Goal: Information Seeking & Learning: Learn about a topic

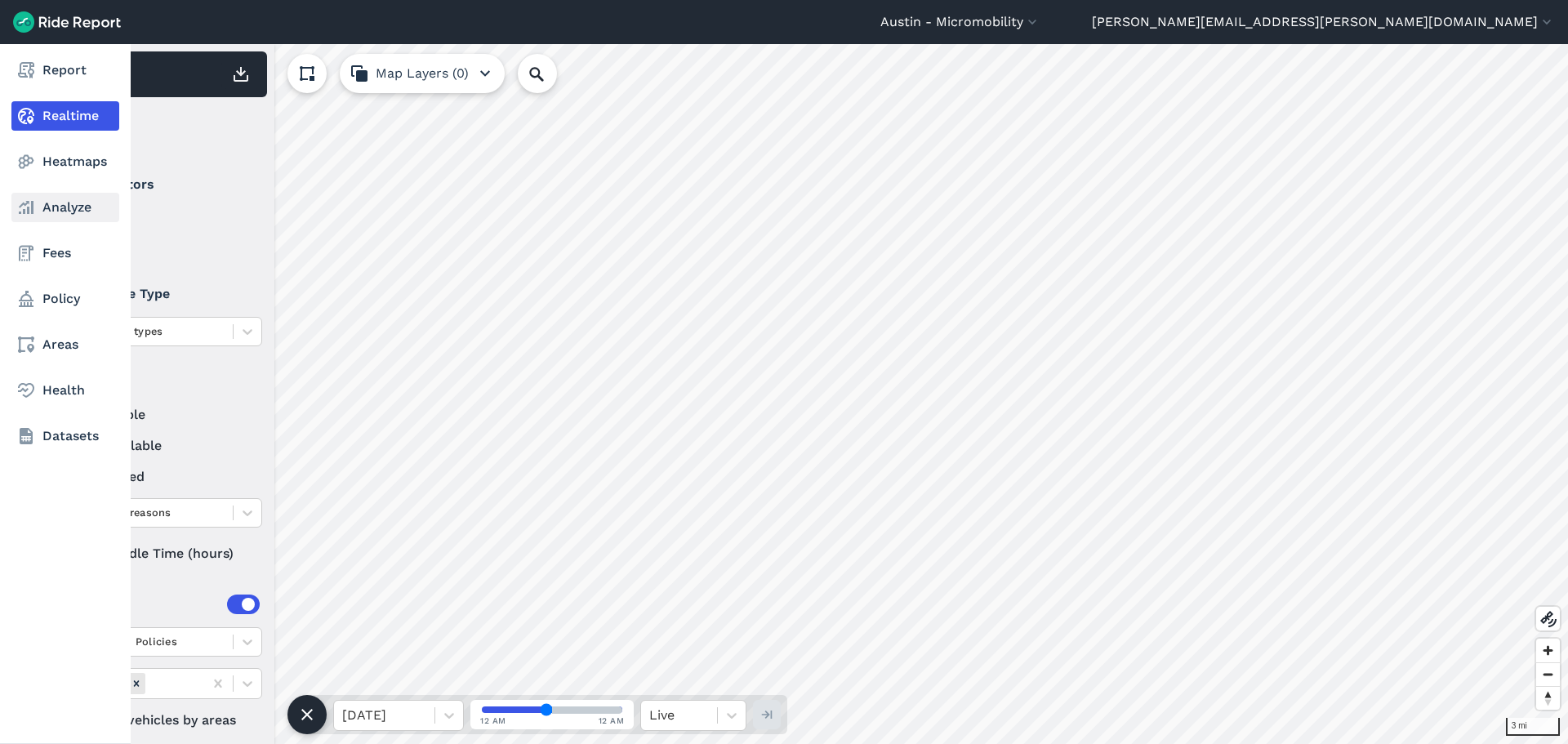
click at [46, 209] on link "Analyze" at bounding box center [65, 208] width 108 height 29
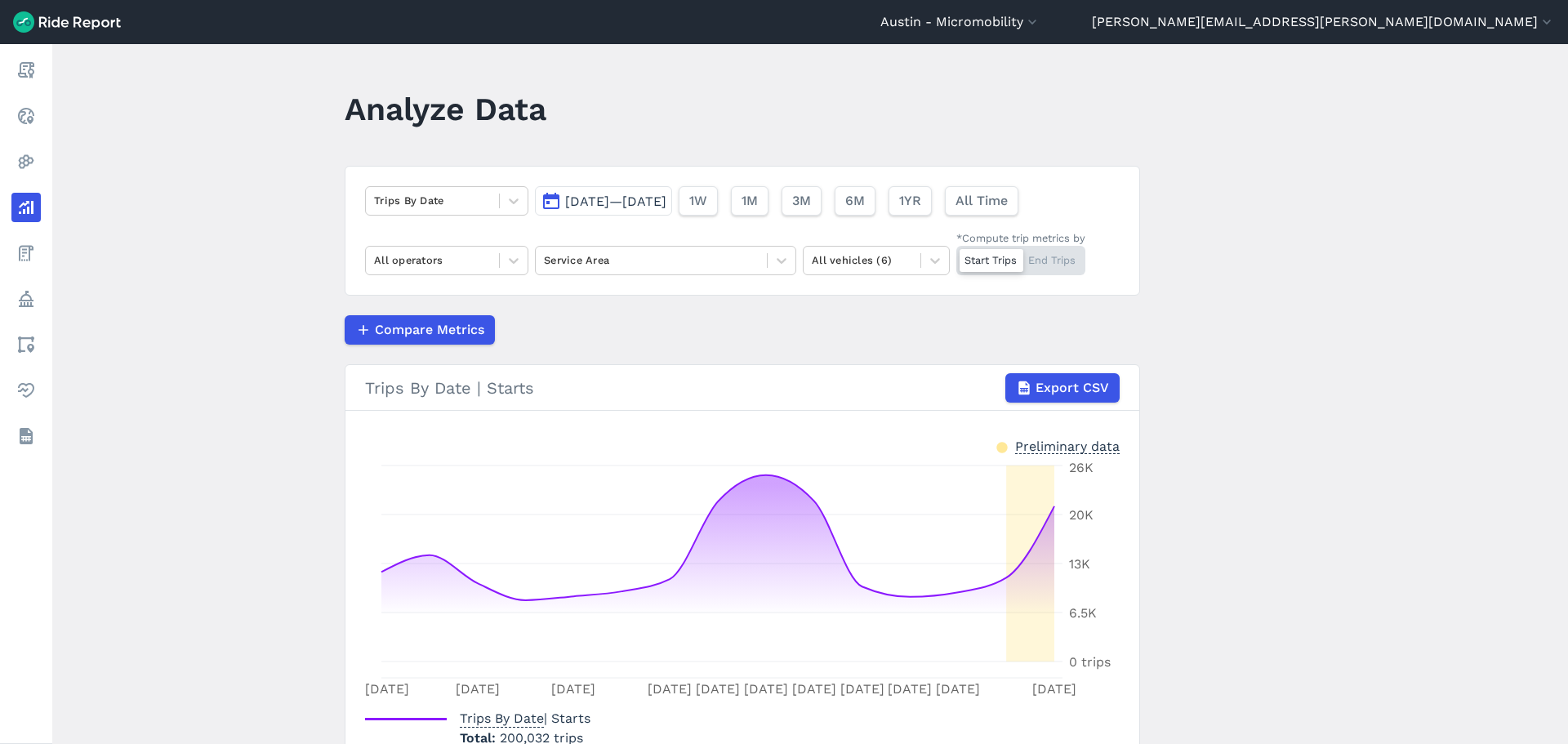
click at [666, 202] on span "[DATE]—[DATE]" at bounding box center [615, 202] width 101 height 16
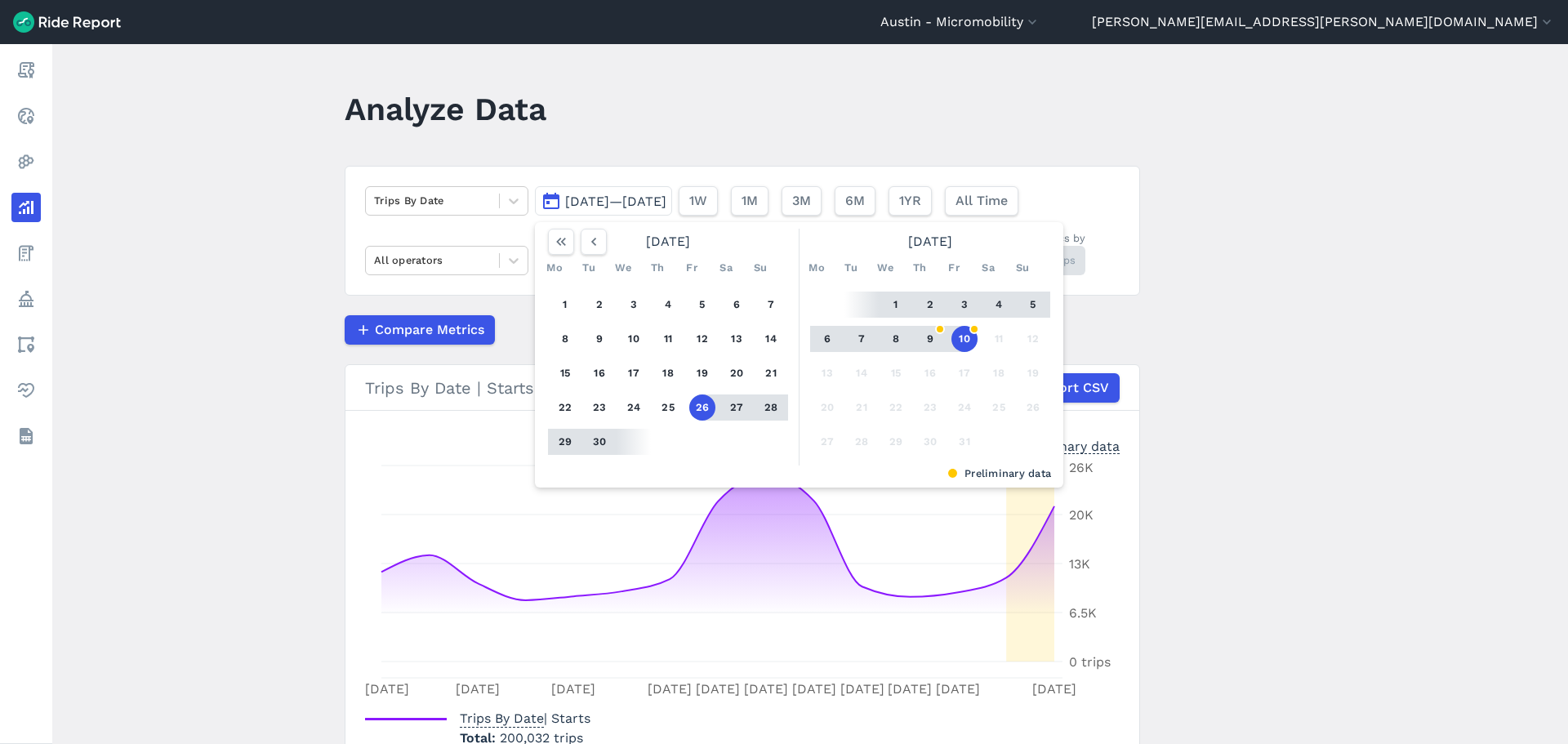
click at [955, 341] on button "10" at bounding box center [964, 339] width 26 height 26
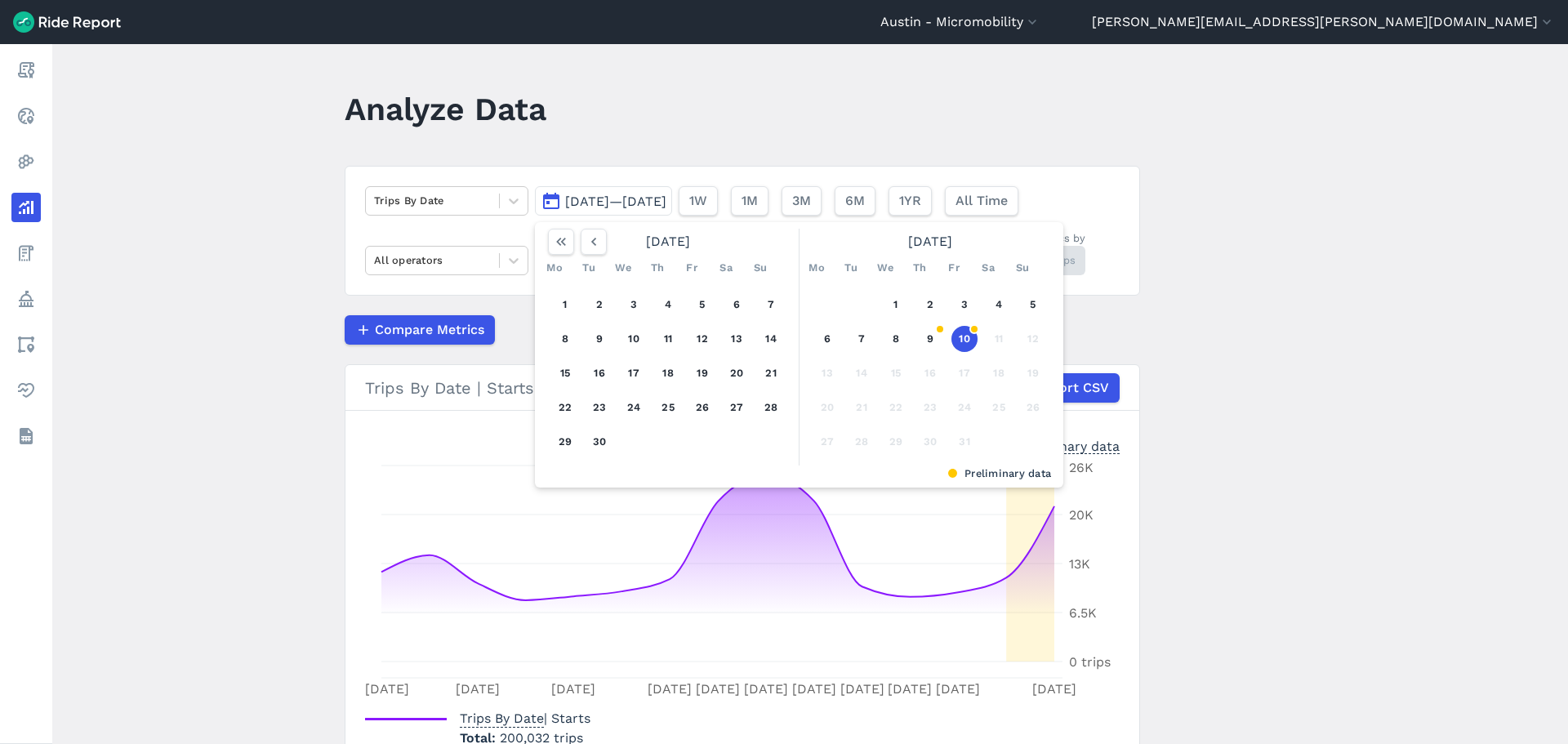
click at [955, 341] on button "10" at bounding box center [964, 339] width 26 height 26
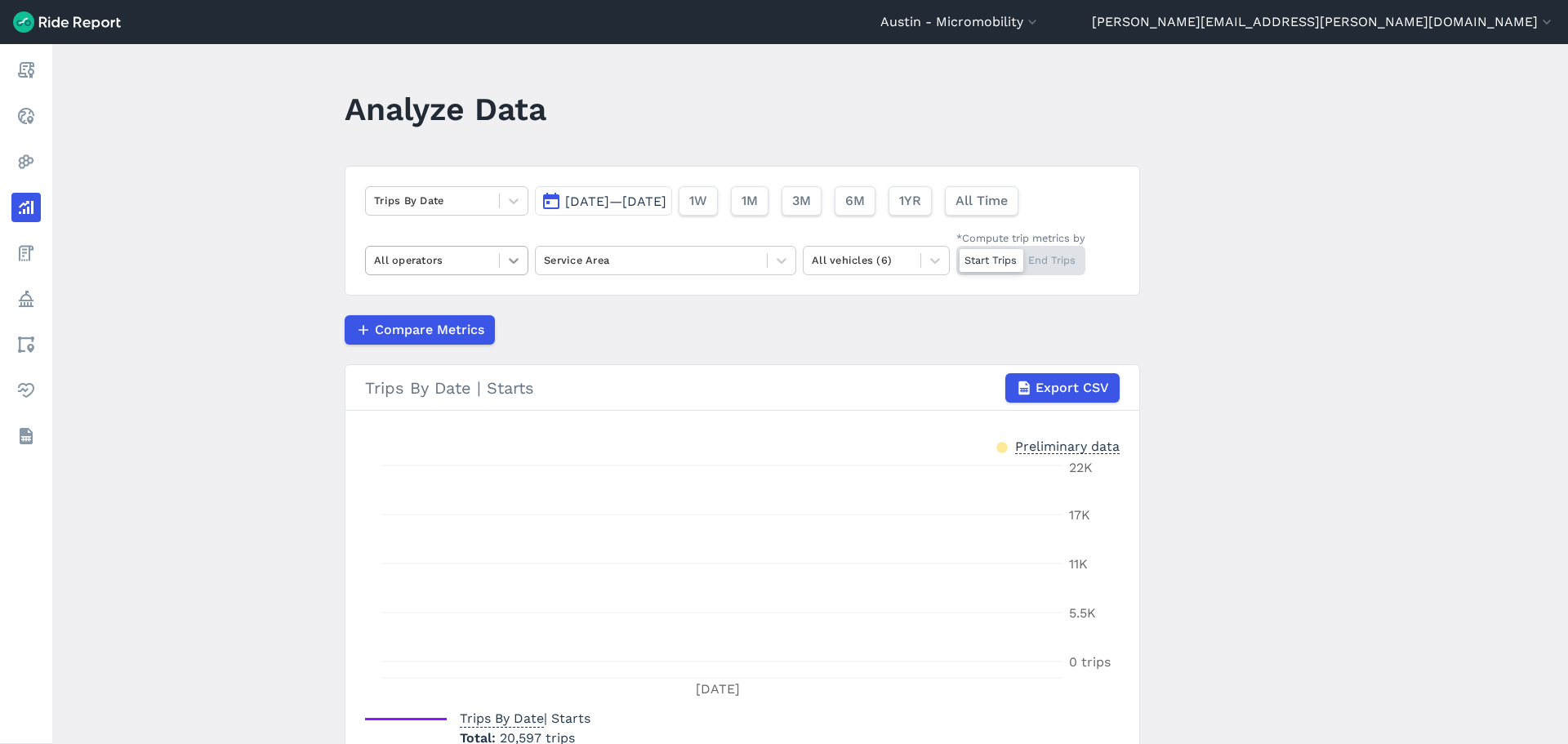
click at [515, 261] on icon at bounding box center [513, 260] width 16 height 16
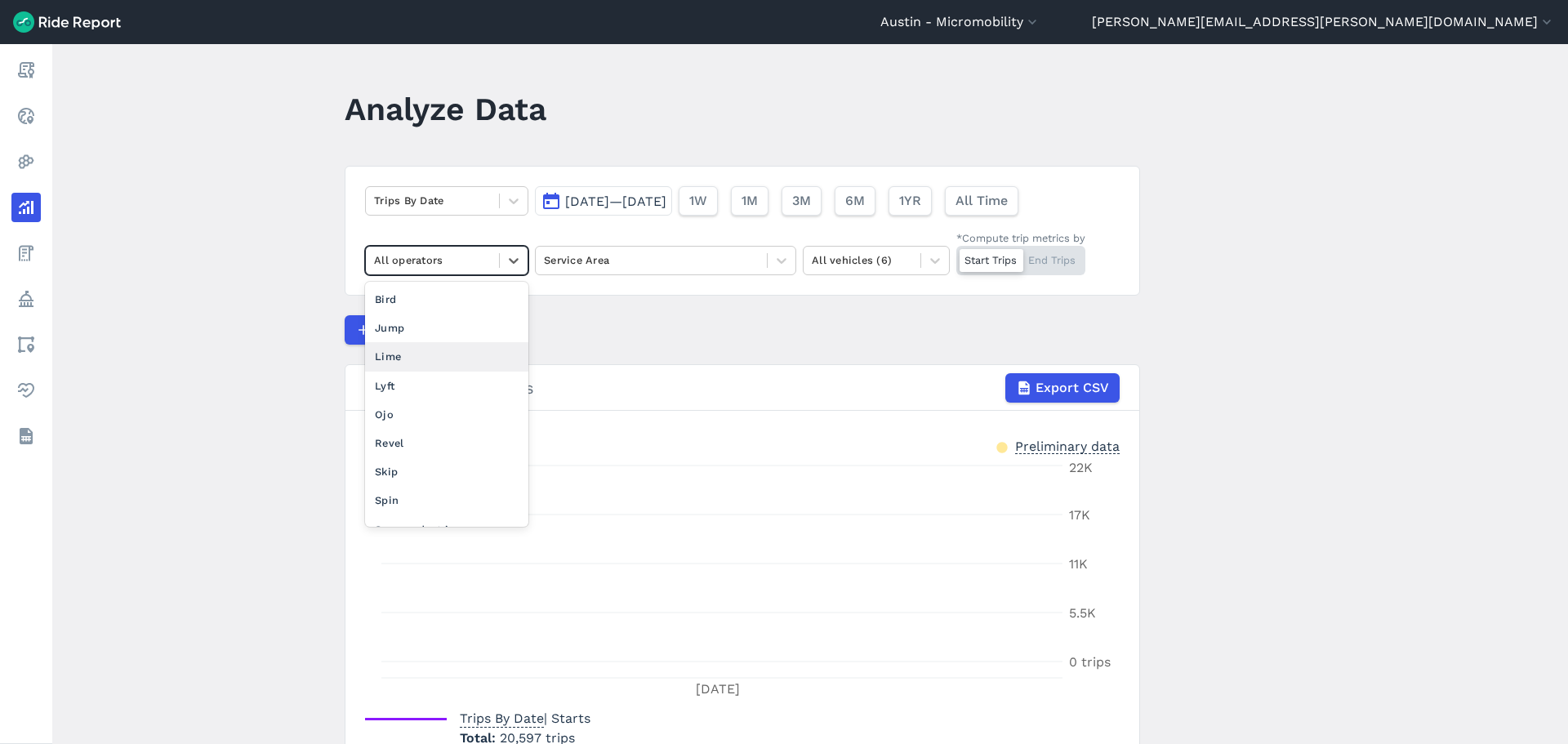
click at [459, 347] on div "Lime" at bounding box center [447, 356] width 164 height 29
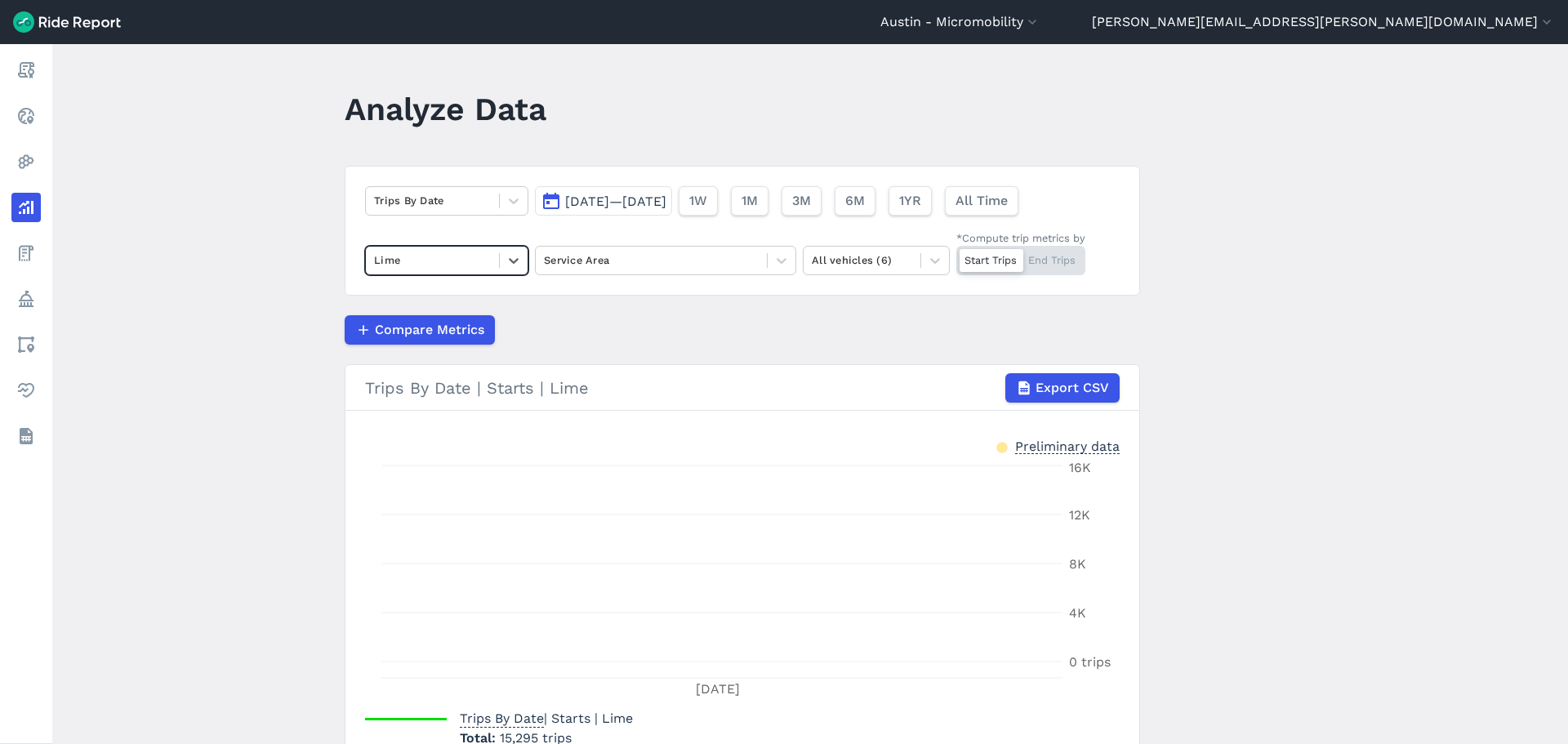
scroll to position [81, 0]
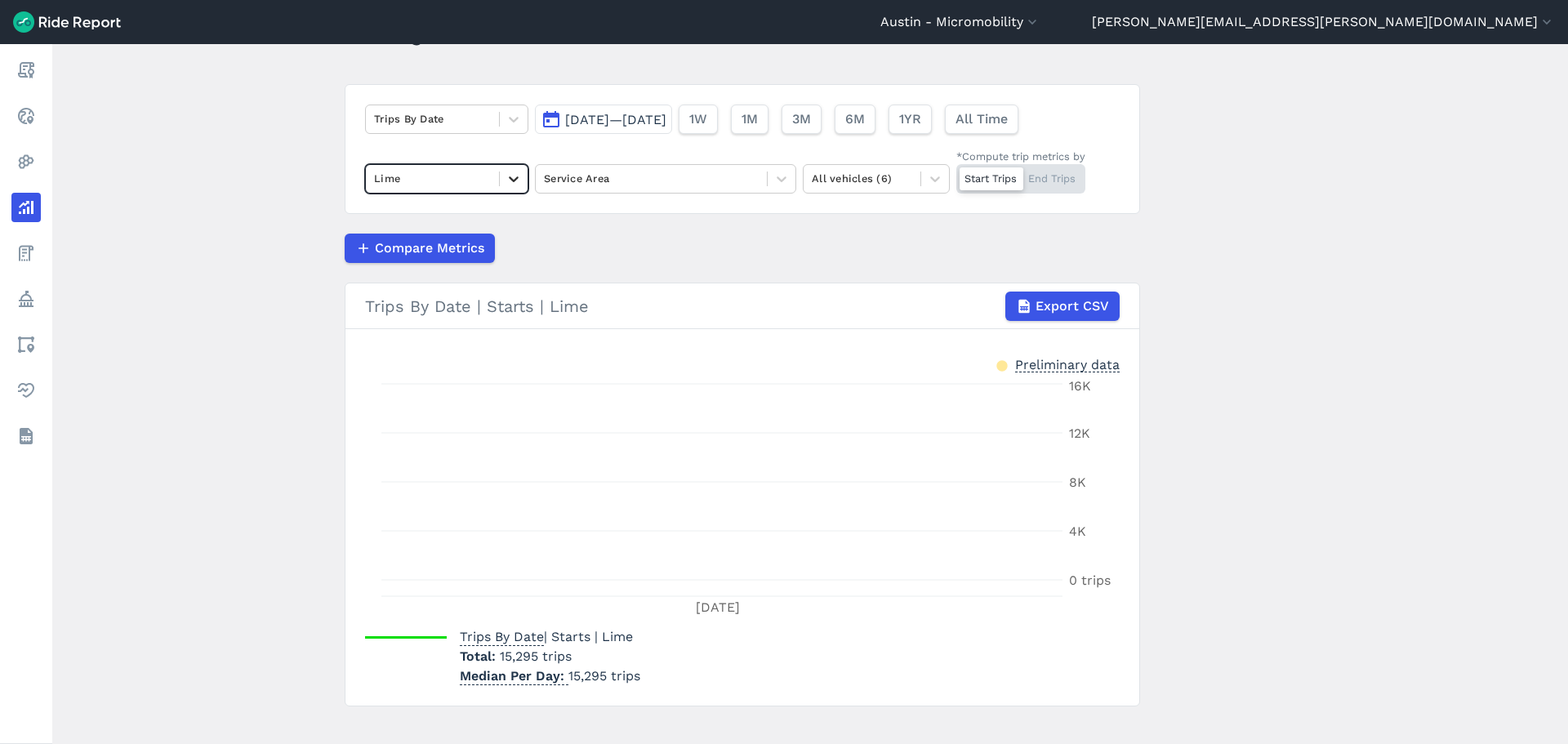
click at [509, 168] on div at bounding box center [514, 179] width 28 height 28
click at [457, 242] on div "Bird" at bounding box center [447, 246] width 164 height 29
click at [490, 119] on div "Trips By Date" at bounding box center [433, 119] width 133 height 25
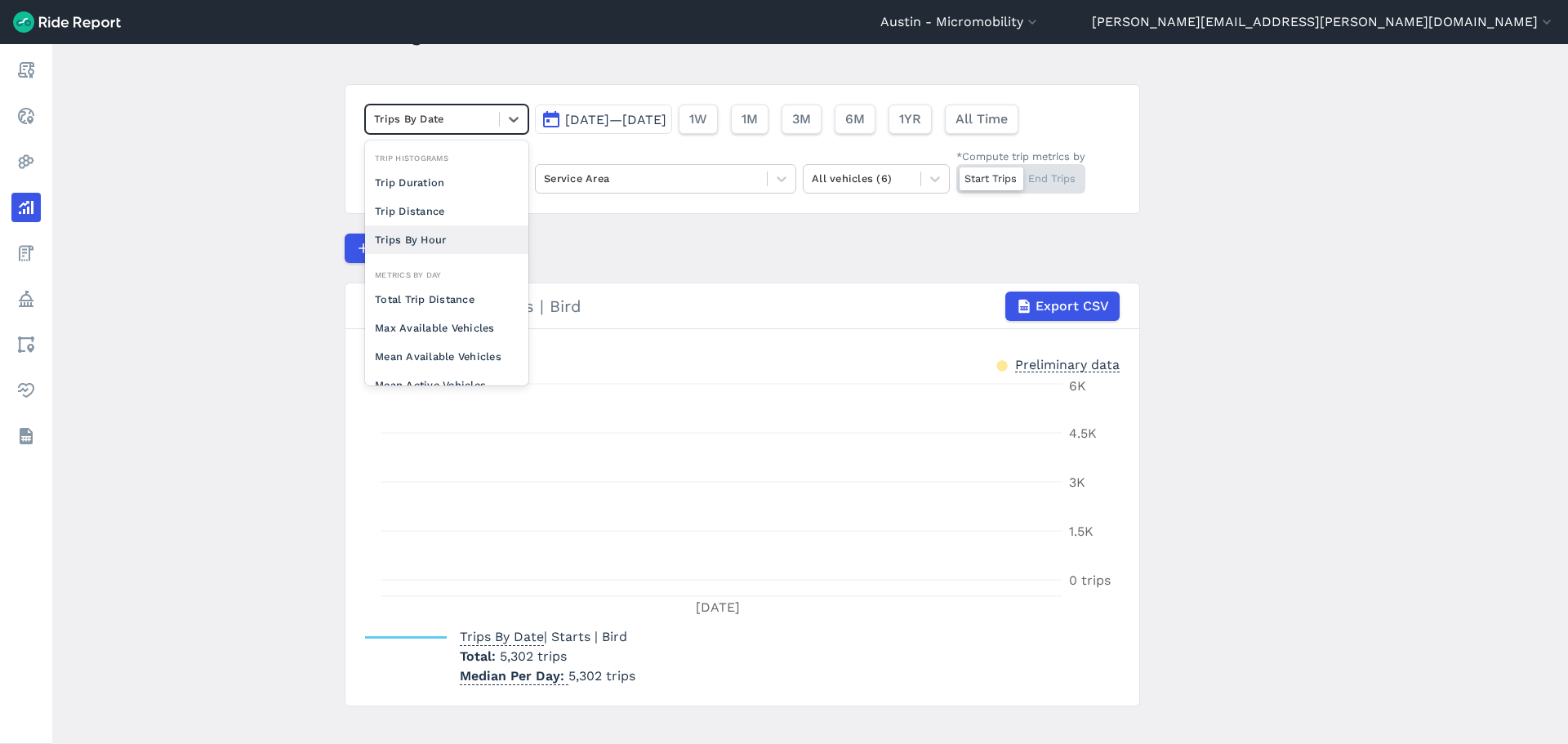
click at [469, 233] on div "Trips By Hour" at bounding box center [447, 239] width 164 height 29
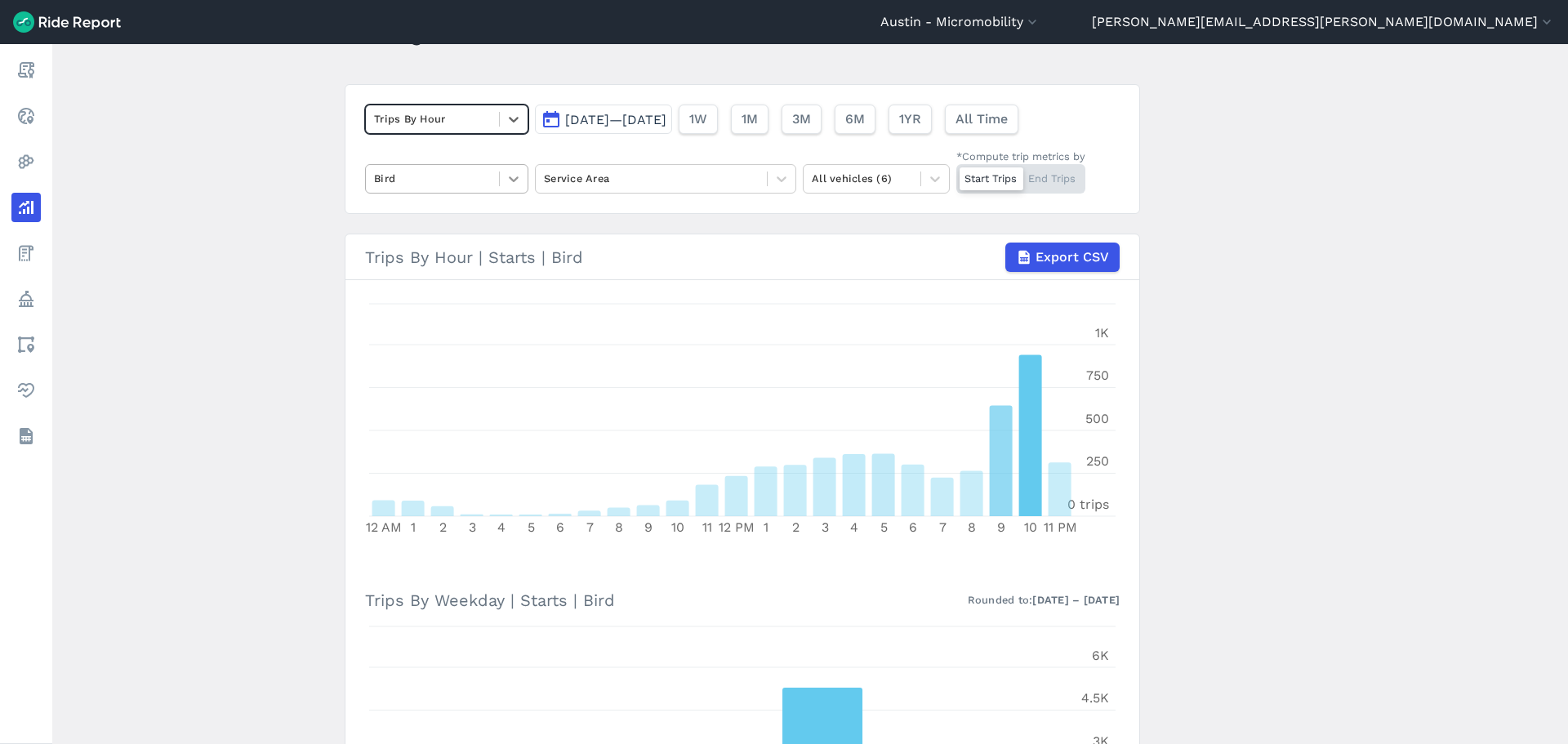
click at [510, 177] on icon at bounding box center [513, 178] width 16 height 16
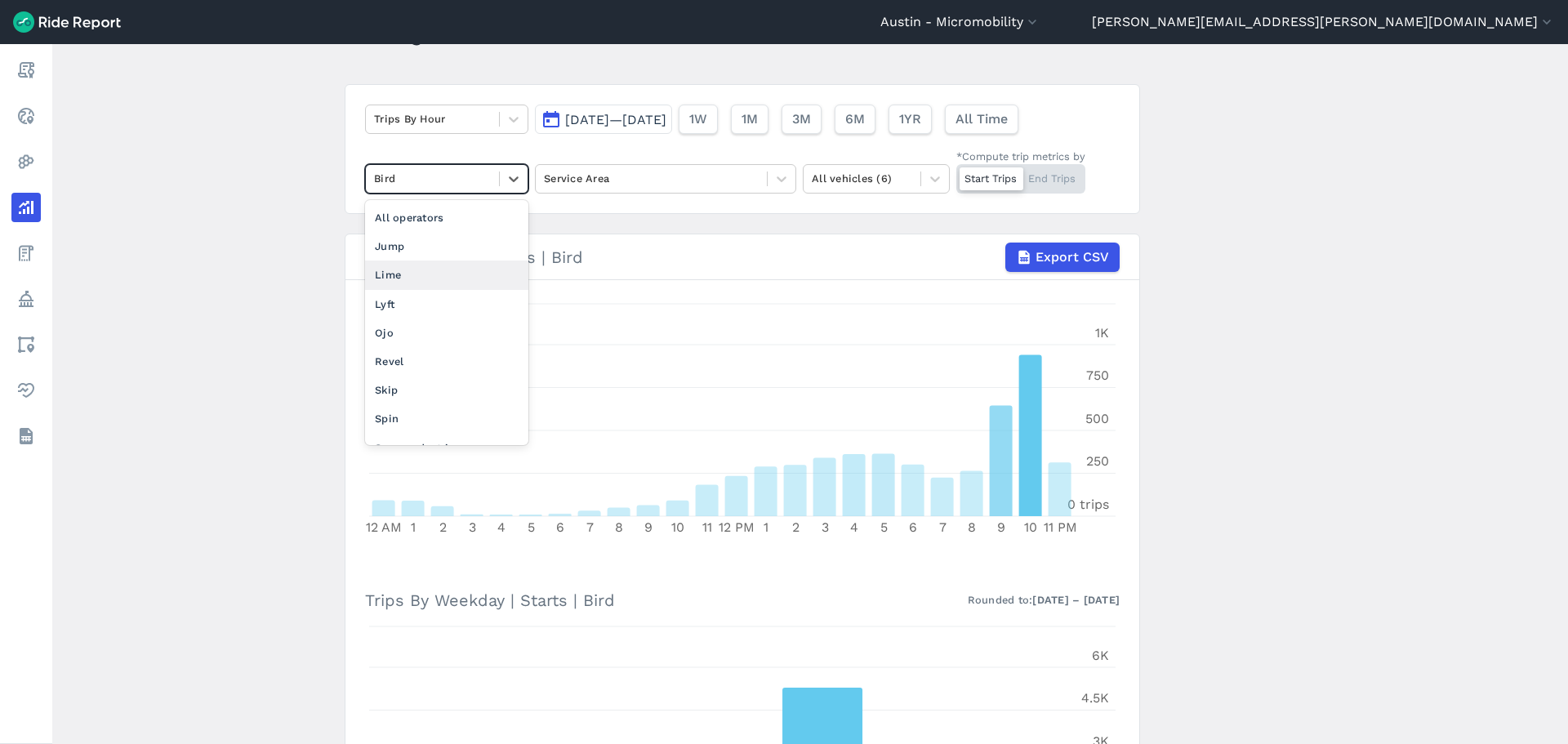
click at [474, 266] on div "Lime" at bounding box center [447, 274] width 164 height 29
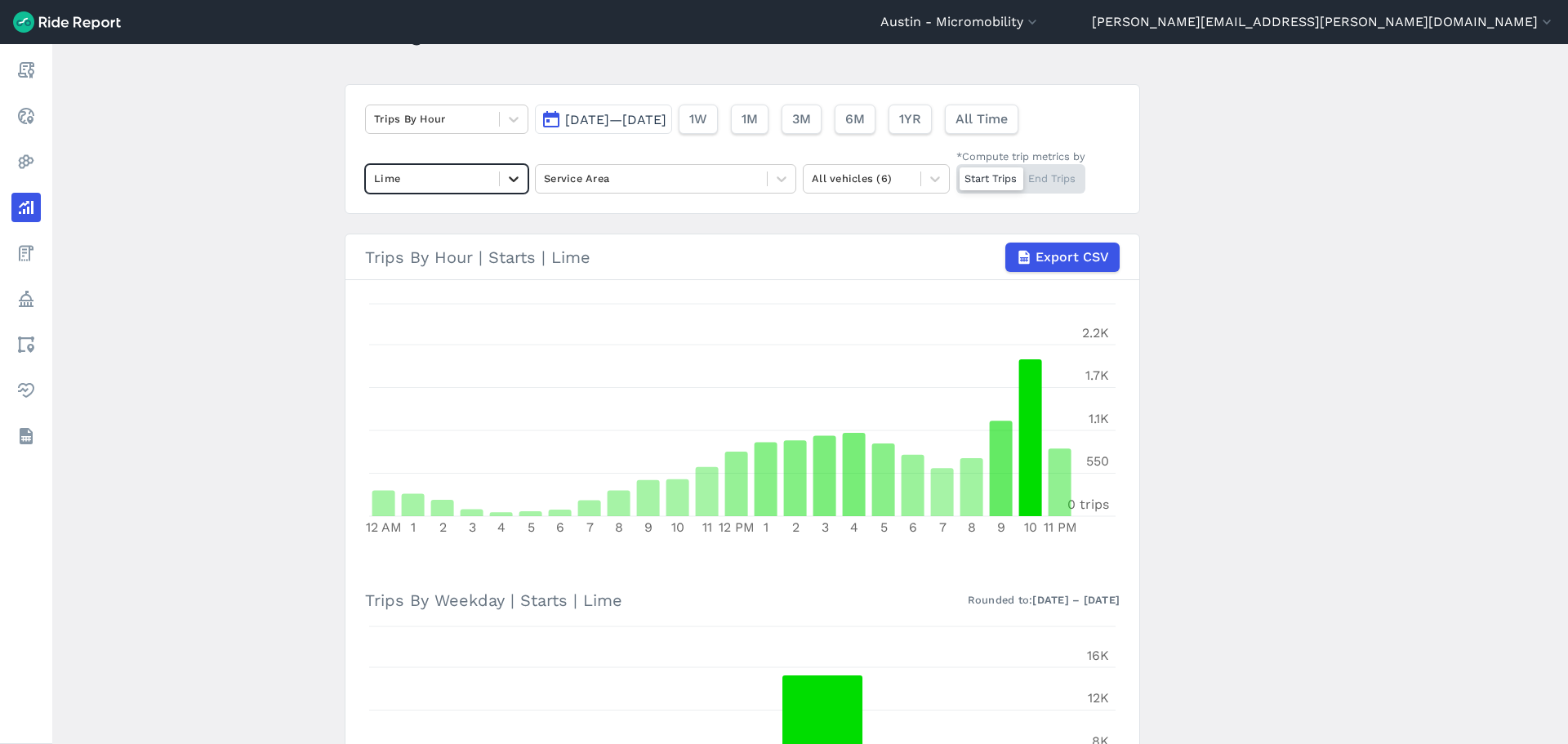
click at [509, 181] on icon at bounding box center [513, 178] width 16 height 16
click at [472, 247] on div "Bird" at bounding box center [447, 246] width 164 height 29
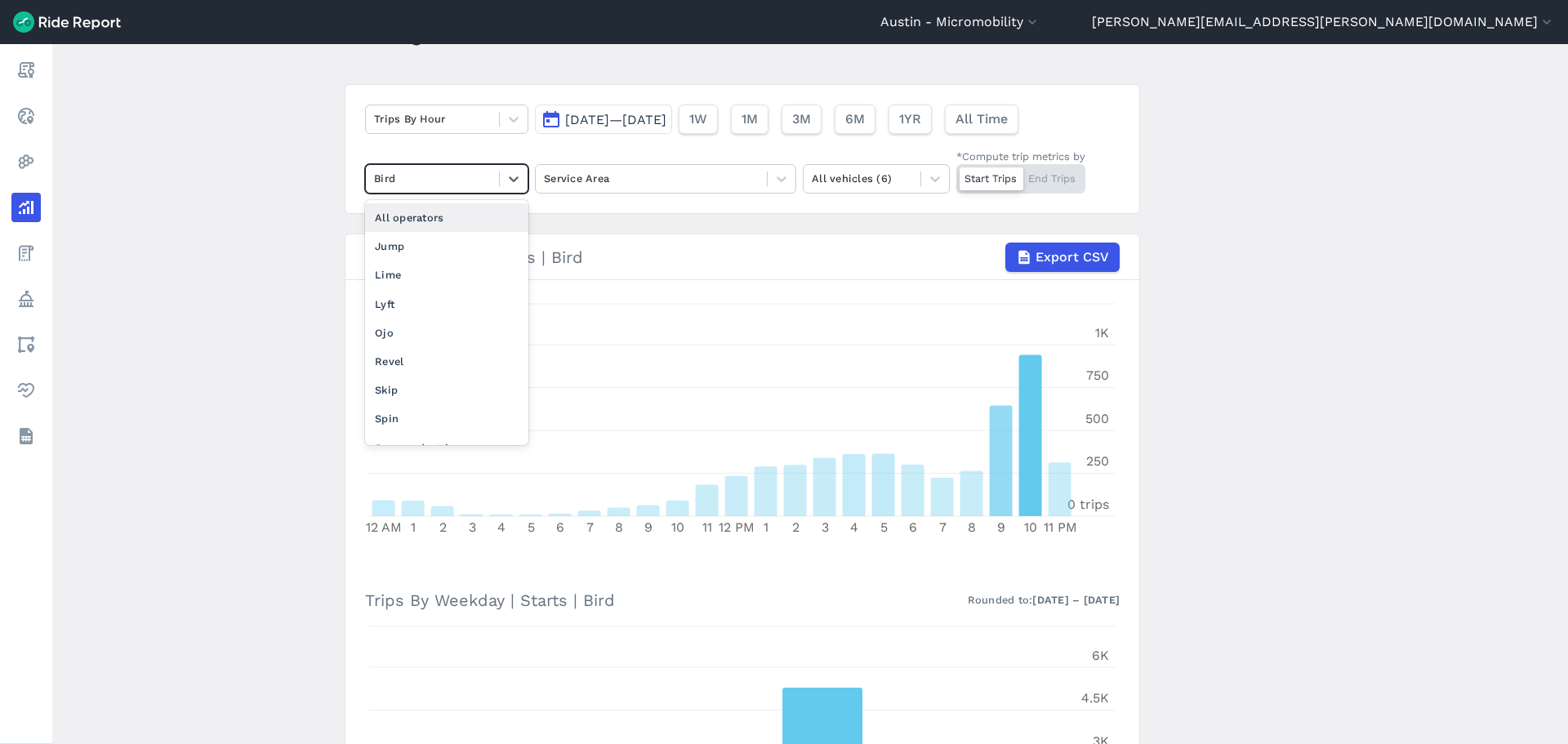
click at [465, 167] on div "Bird" at bounding box center [433, 178] width 133 height 25
click at [447, 263] on div "Lime" at bounding box center [447, 274] width 164 height 29
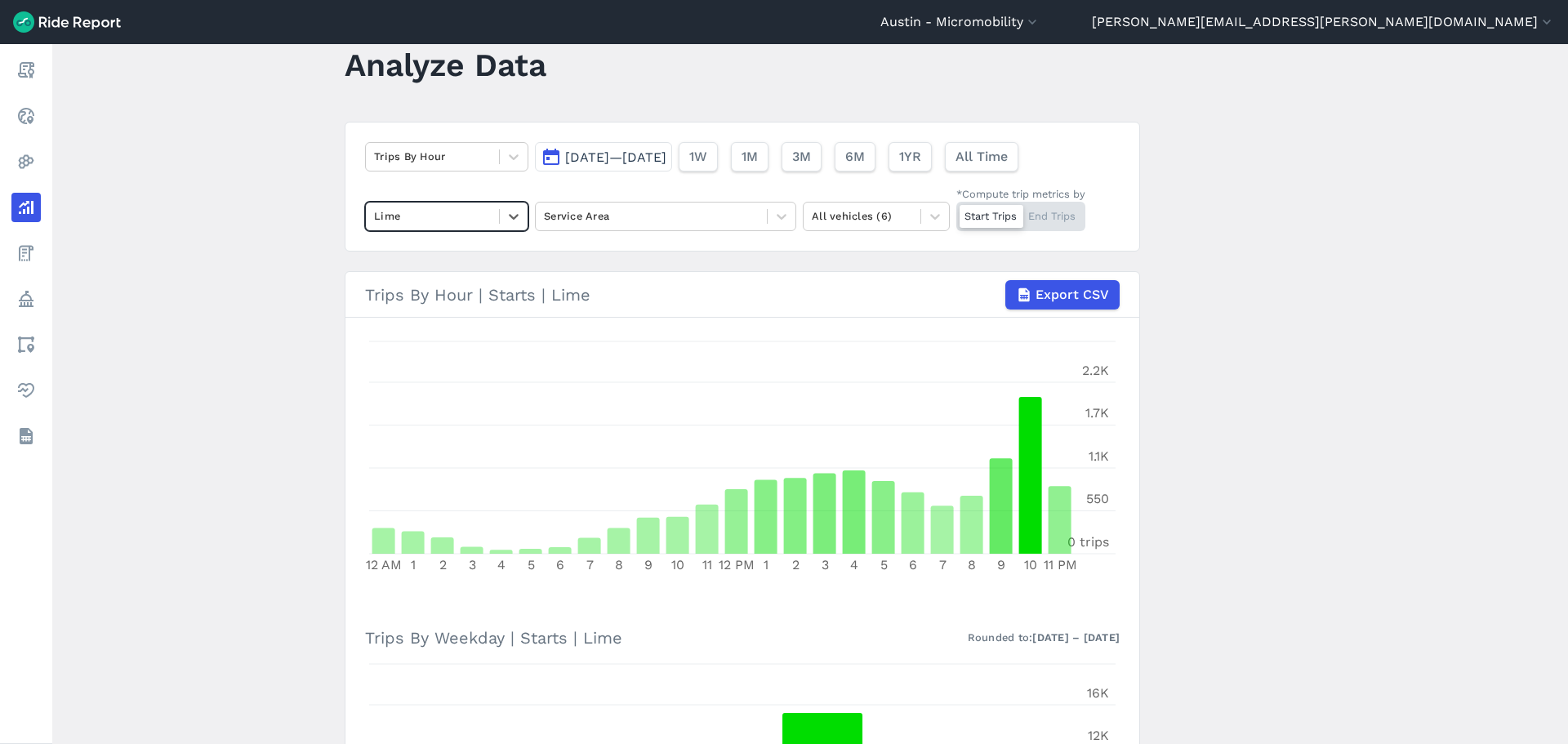
scroll to position [41, 0]
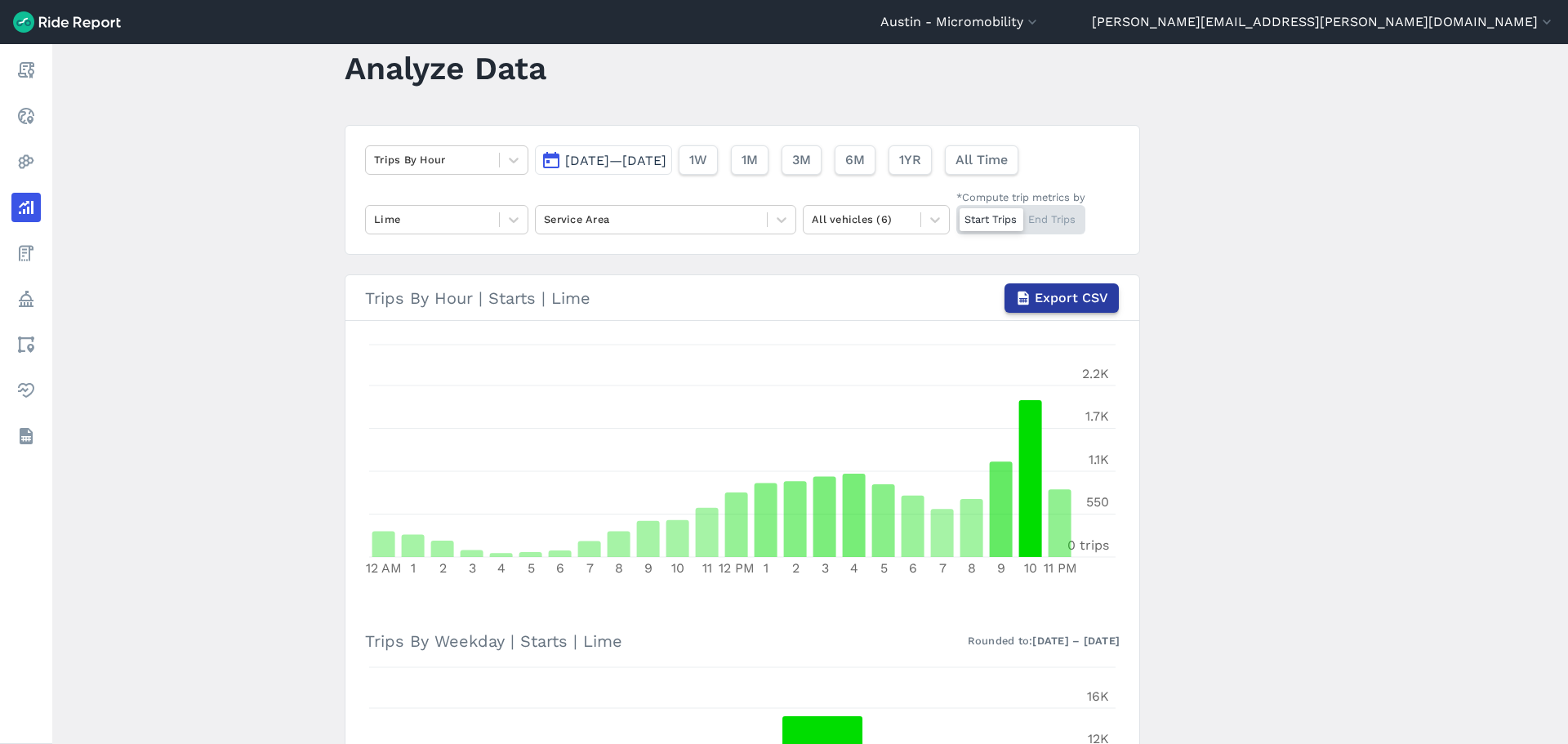
click at [1057, 290] on span "Export CSV" at bounding box center [1071, 298] width 74 height 20
click at [778, 214] on icon at bounding box center [781, 219] width 16 height 16
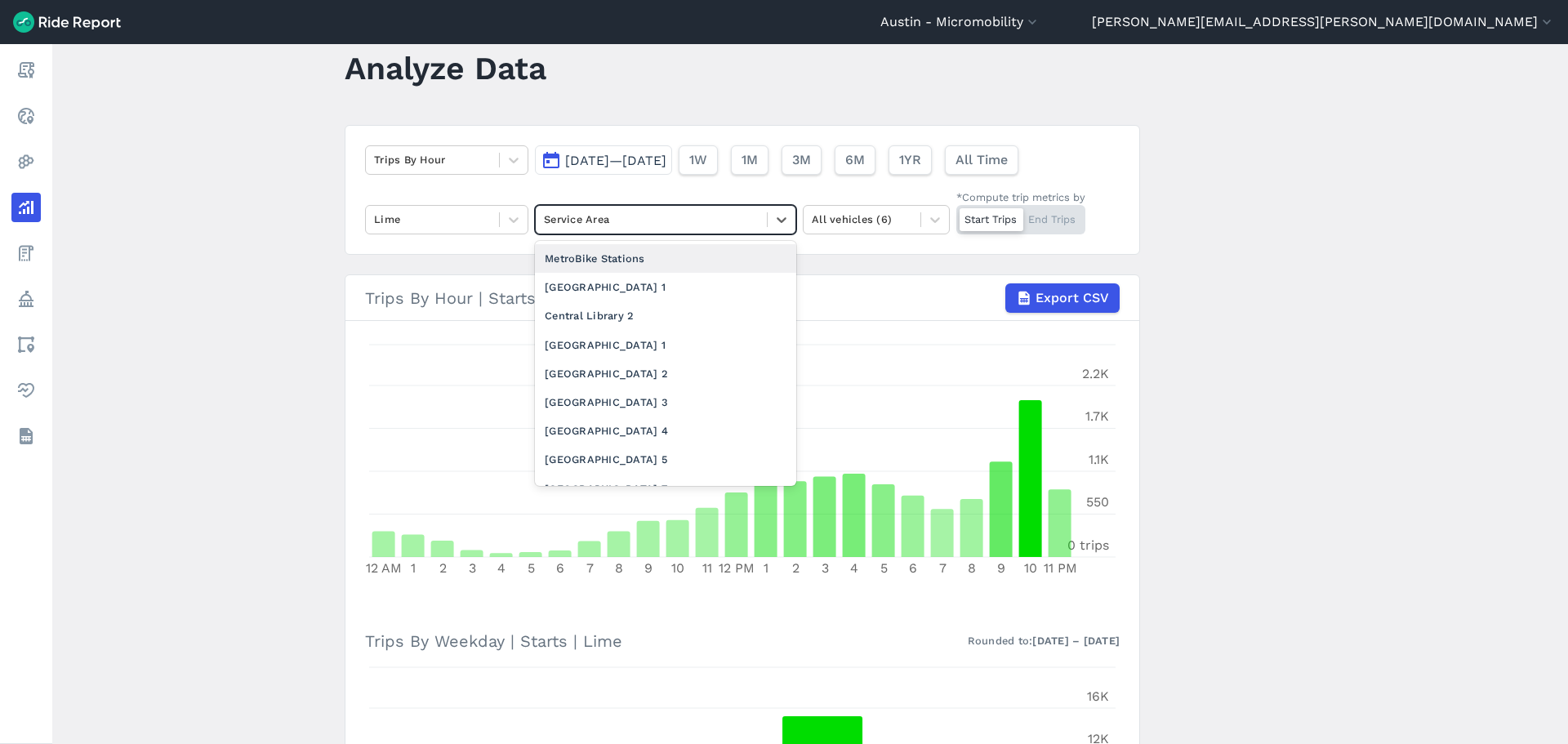
click at [250, 228] on main "Analyze Data Trips By Hour [DATE]—[DATE] 1W 1M 3M 6M 1YR All Time Lime option M…" at bounding box center [810, 394] width 1516 height 700
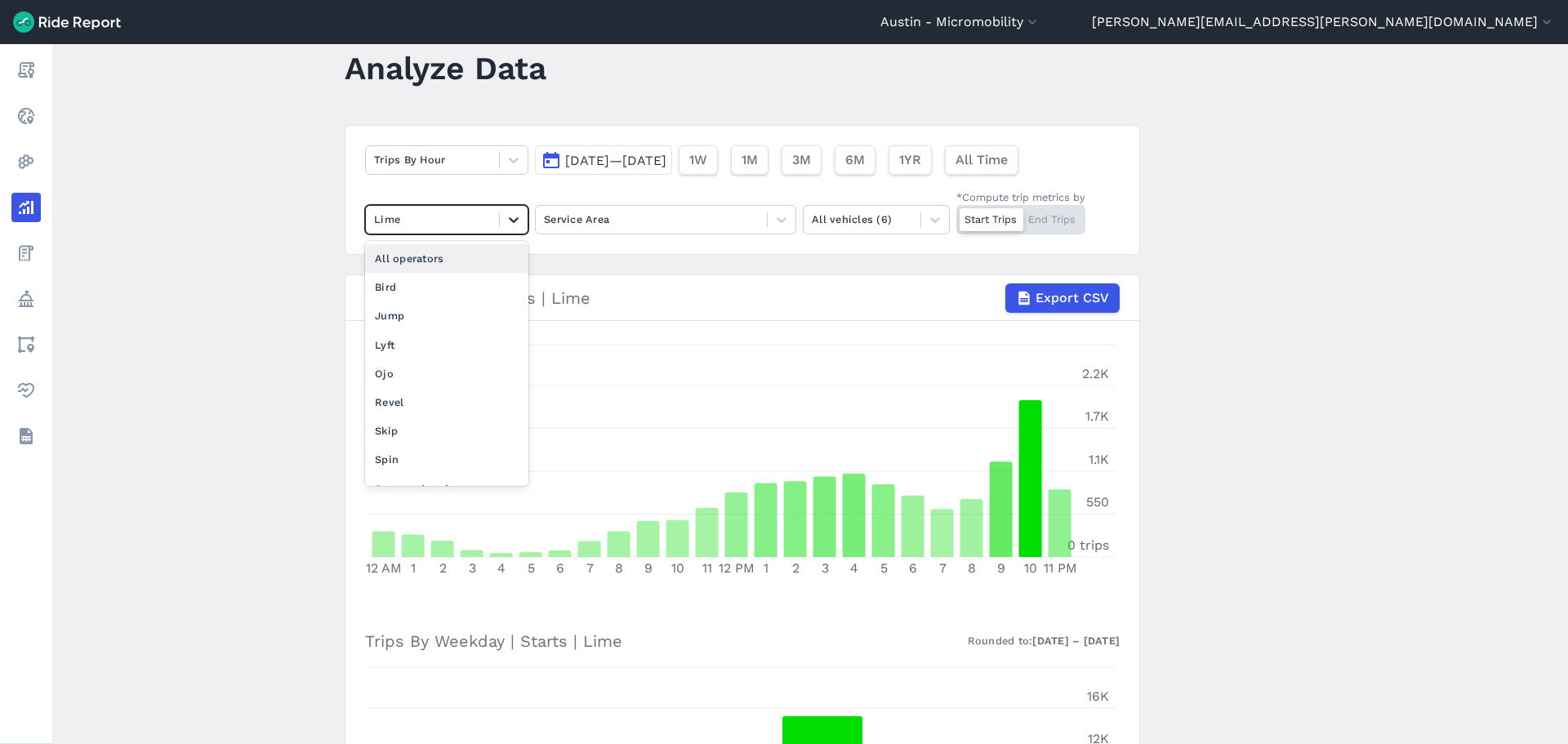
click at [505, 218] on icon at bounding box center [513, 219] width 16 height 16
click at [472, 279] on div "Bird" at bounding box center [447, 286] width 164 height 29
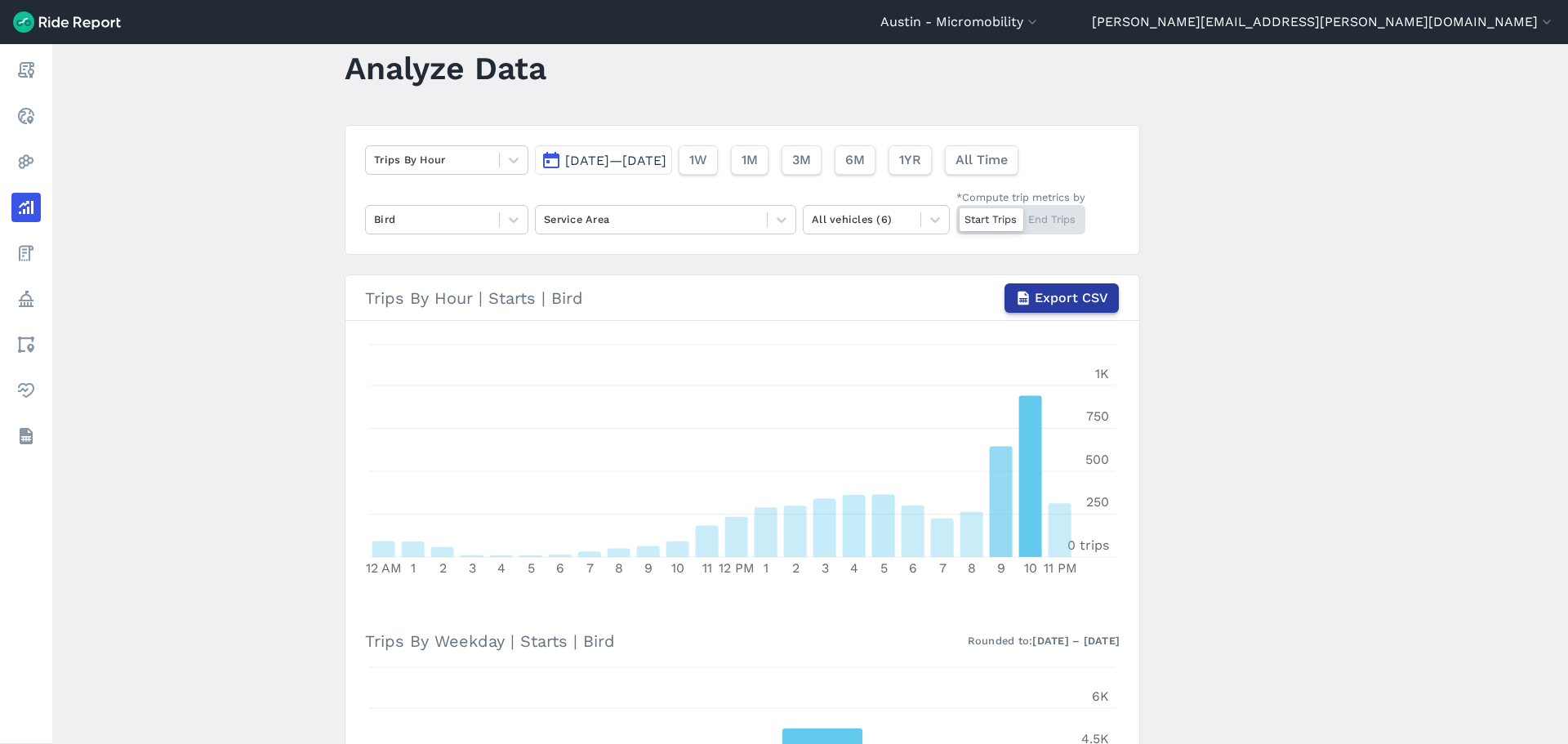
click at [1076, 307] on span "Export CSV" at bounding box center [1071, 298] width 74 height 20
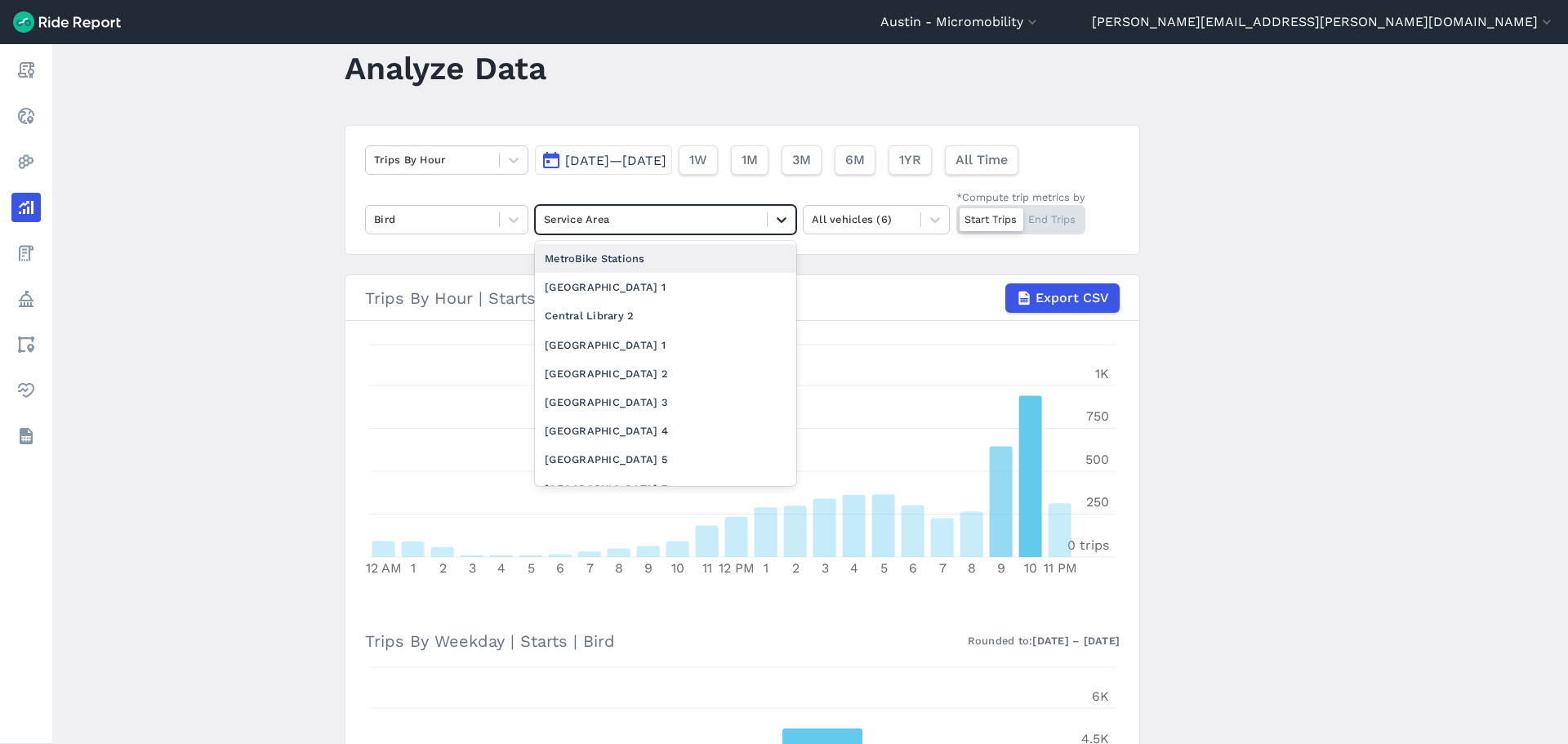
click at [786, 226] on icon at bounding box center [781, 219] width 16 height 16
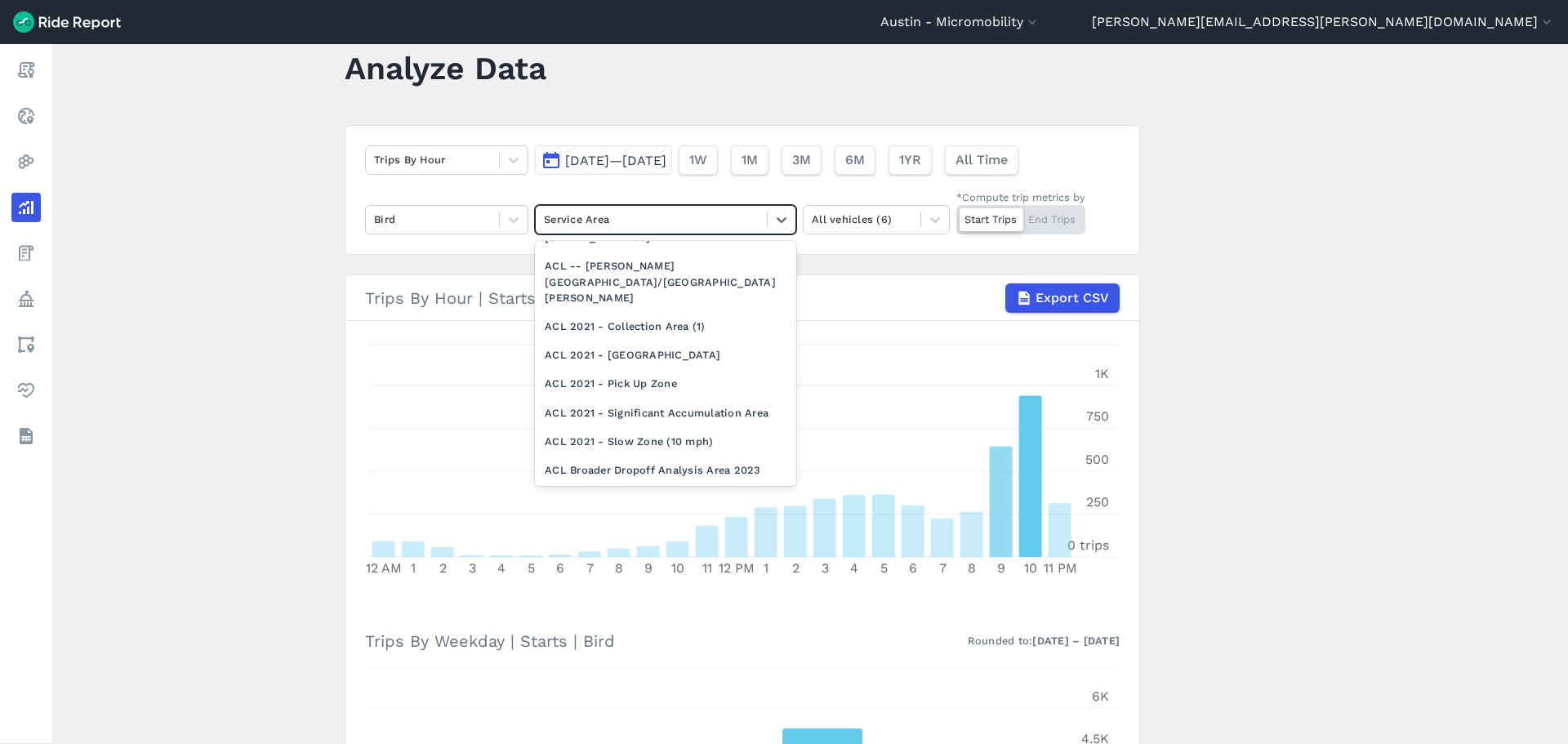
scroll to position [634, 0]
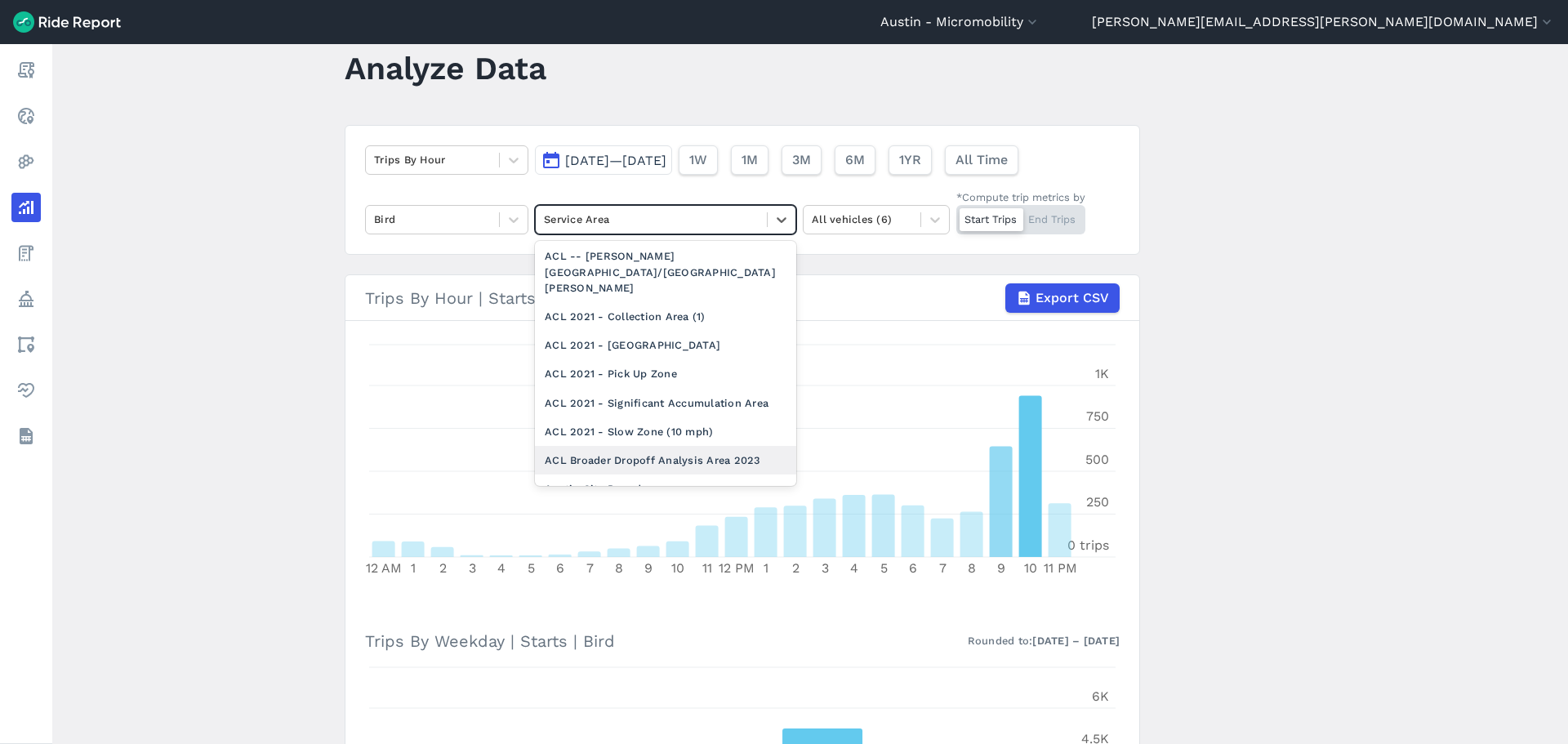
click at [675, 446] on div "ACL Broader Dropoff Analysis Area 2023" at bounding box center [665, 459] width 261 height 29
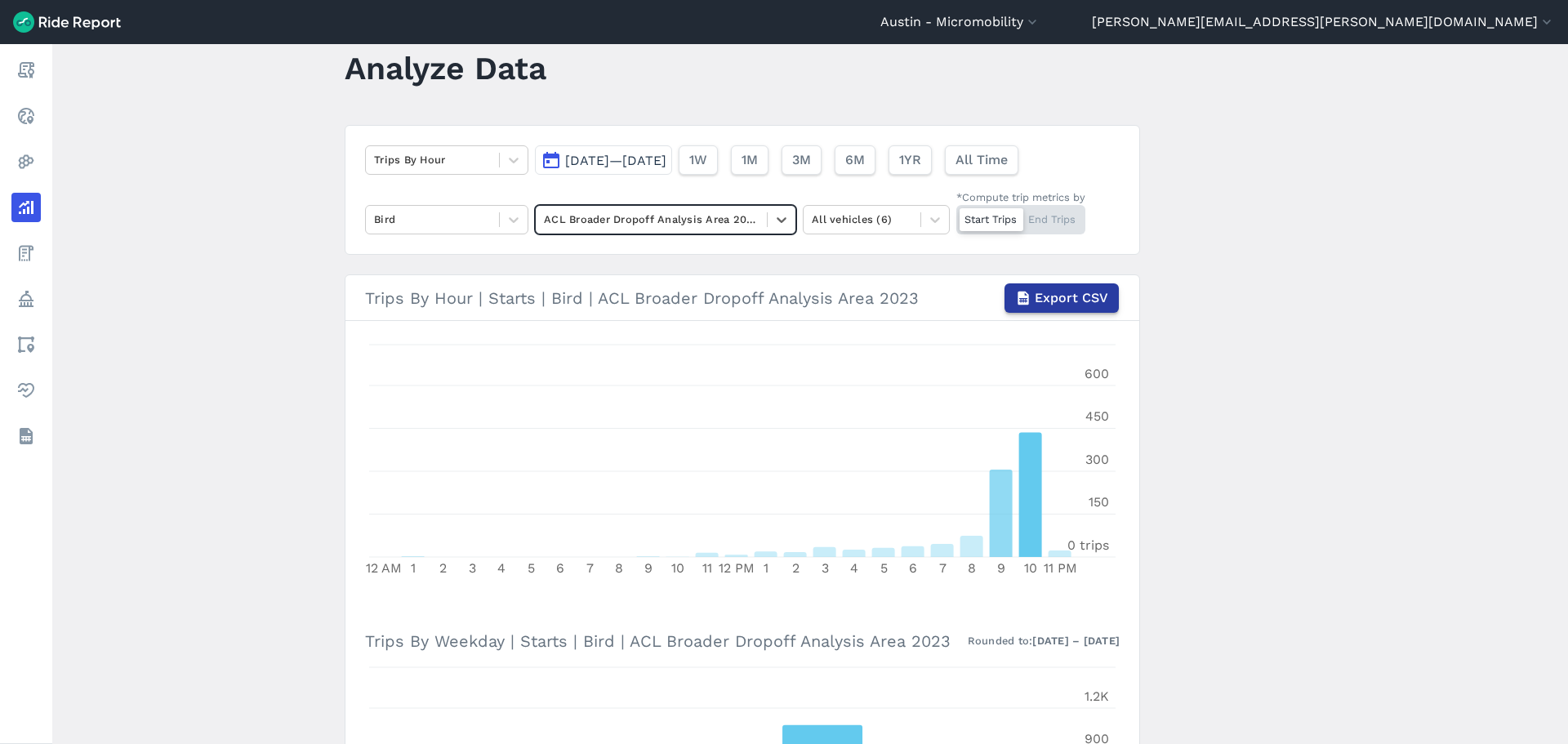
click at [1074, 288] on span "Export CSV" at bounding box center [1071, 298] width 74 height 20
click at [525, 217] on div "Bird" at bounding box center [447, 220] width 164 height 29
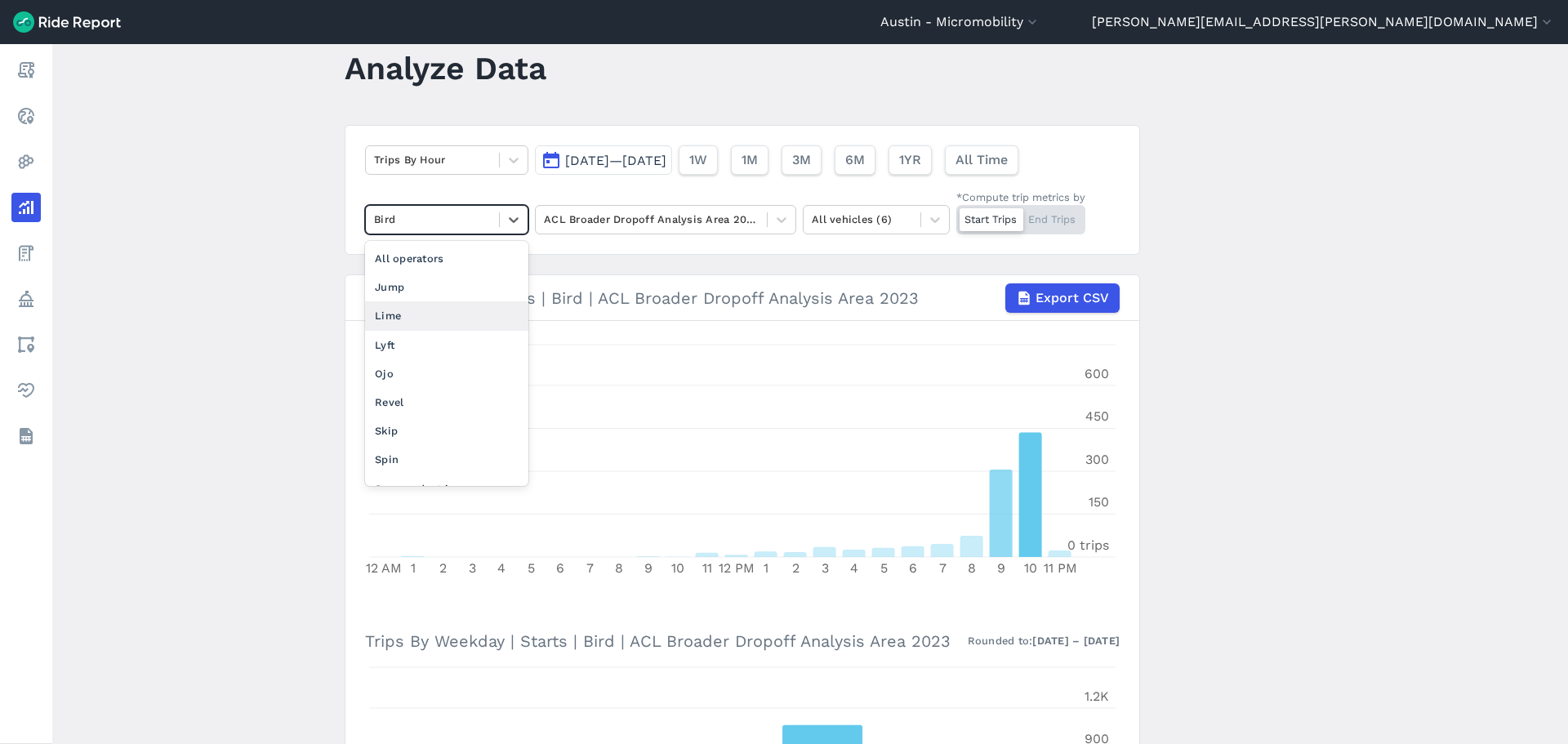
click at [436, 323] on div "Lime" at bounding box center [447, 315] width 164 height 29
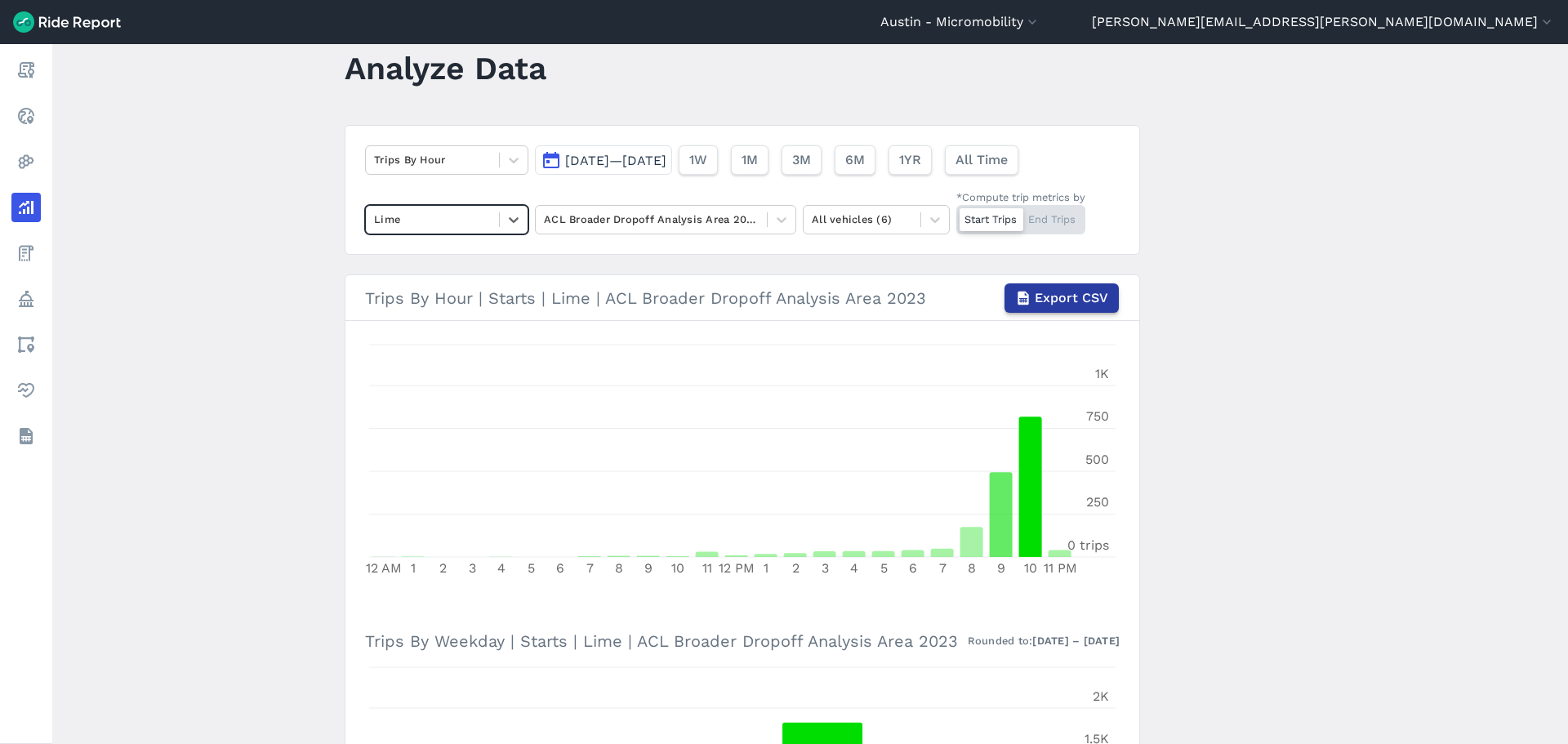
click at [1062, 299] on span "Export CSV" at bounding box center [1071, 298] width 74 height 20
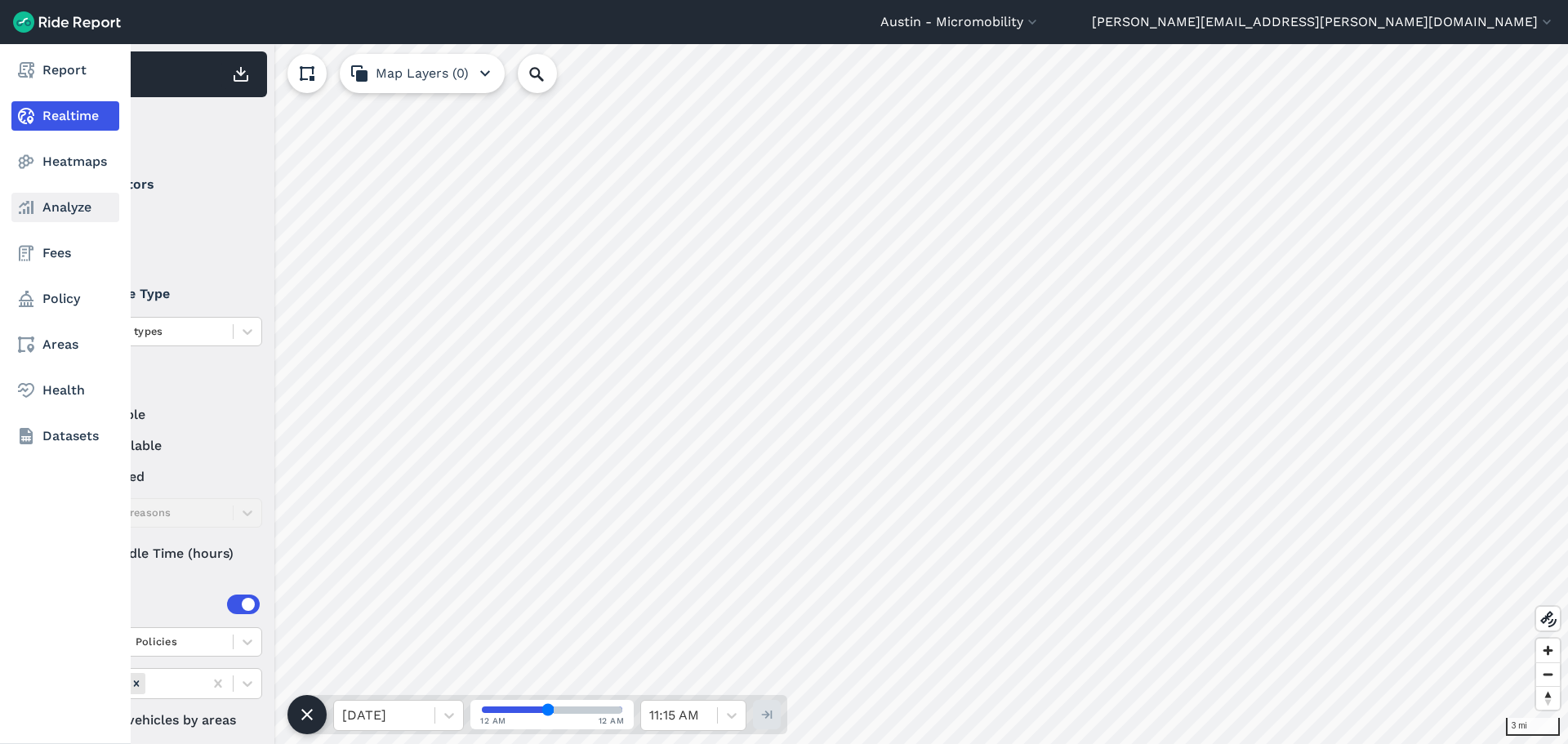
click at [35, 204] on icon at bounding box center [26, 207] width 20 height 20
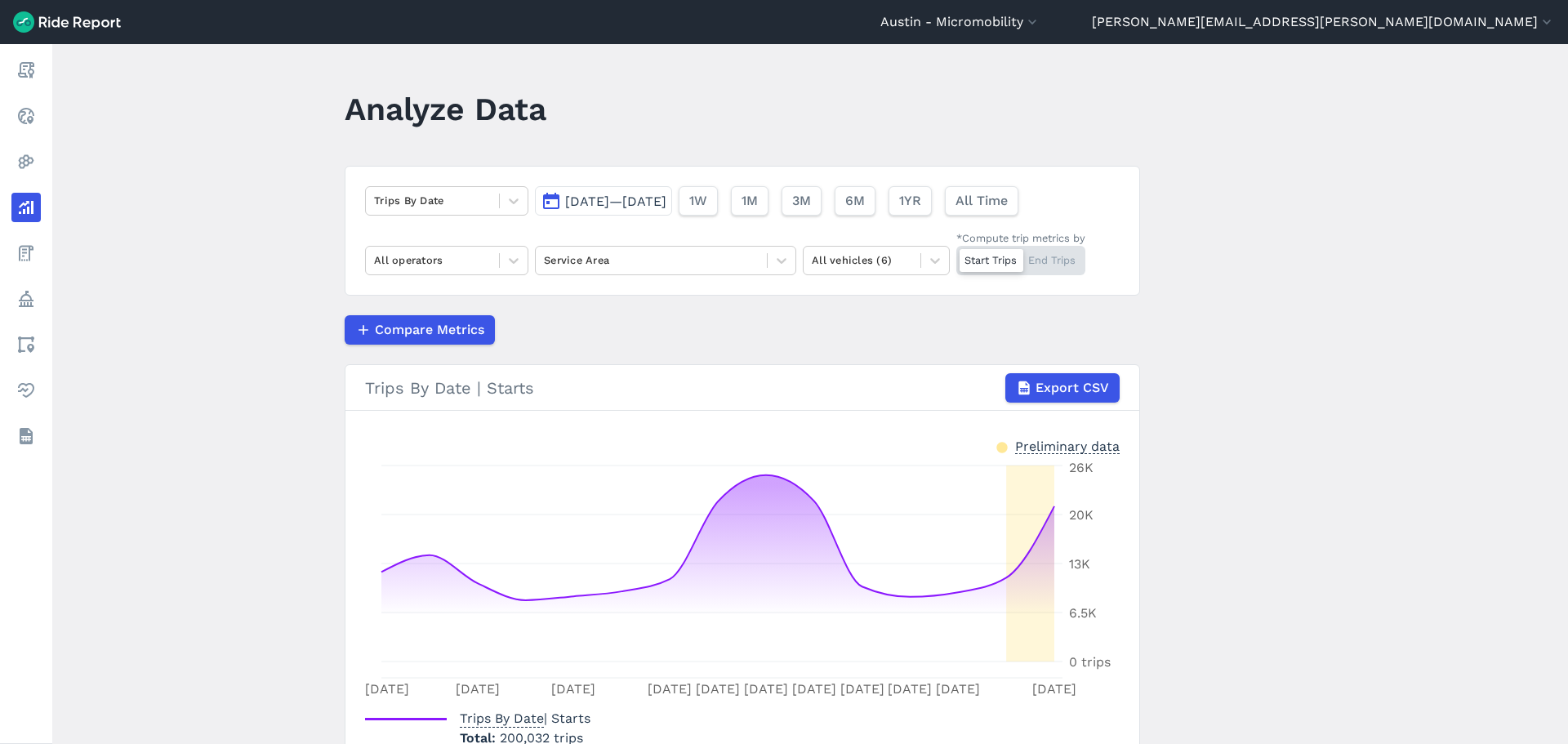
click at [666, 203] on span "Sep 26, 2025—Oct 10, 2025" at bounding box center [615, 202] width 101 height 16
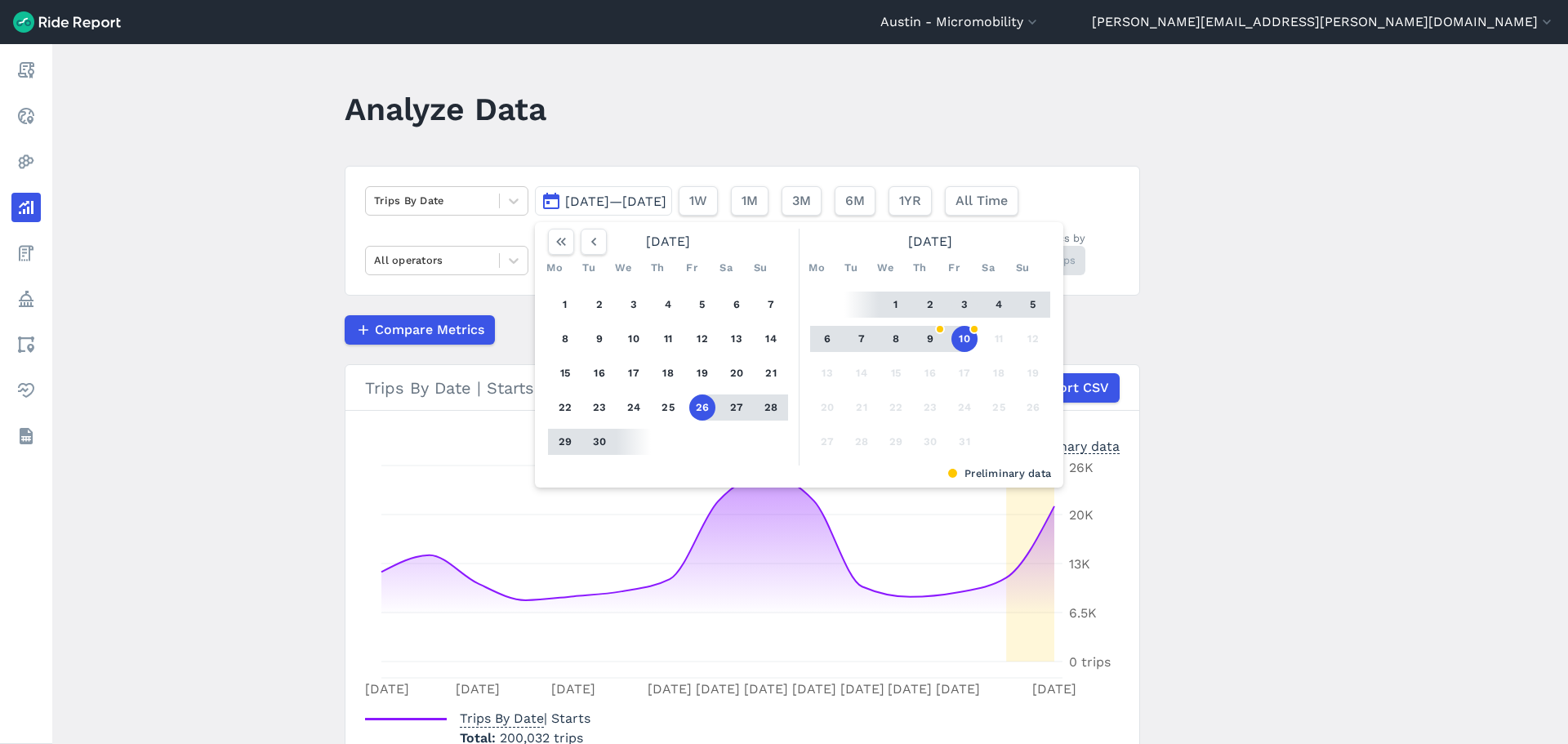
click at [960, 304] on button "3" at bounding box center [964, 305] width 26 height 26
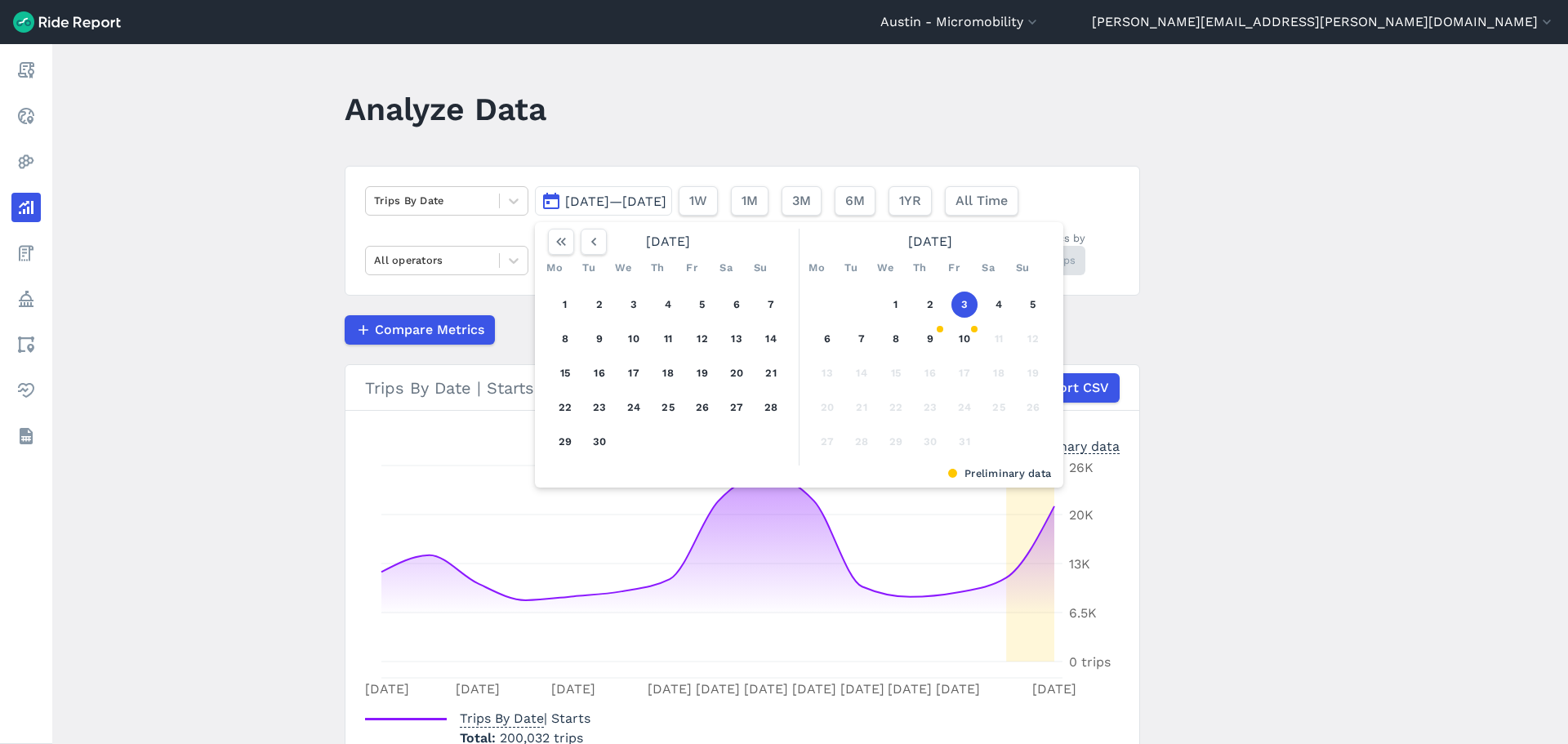
click at [960, 304] on button "3" at bounding box center [964, 305] width 26 height 26
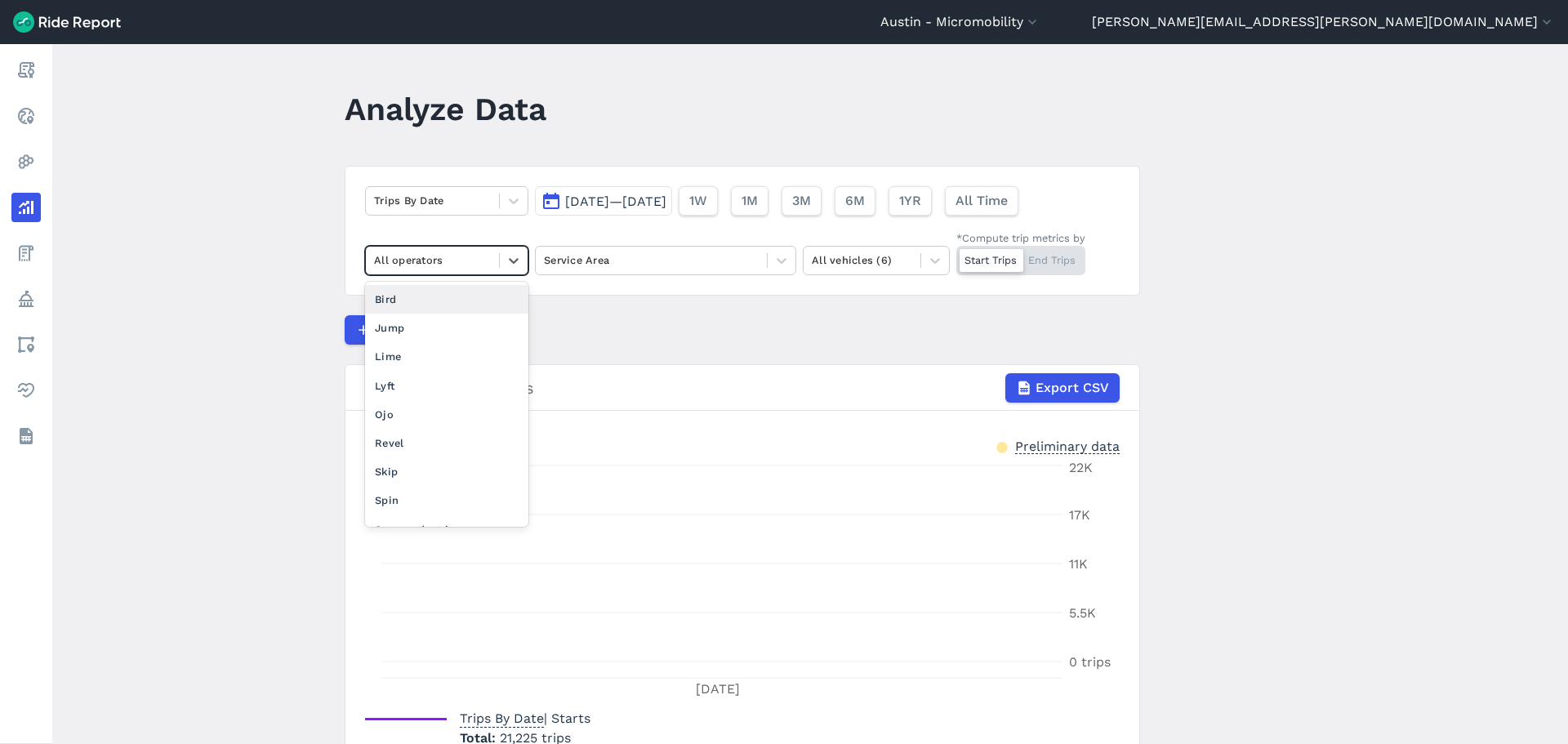
click at [487, 269] on div at bounding box center [432, 260] width 117 height 19
click at [452, 352] on div "Lime" at bounding box center [447, 356] width 164 height 29
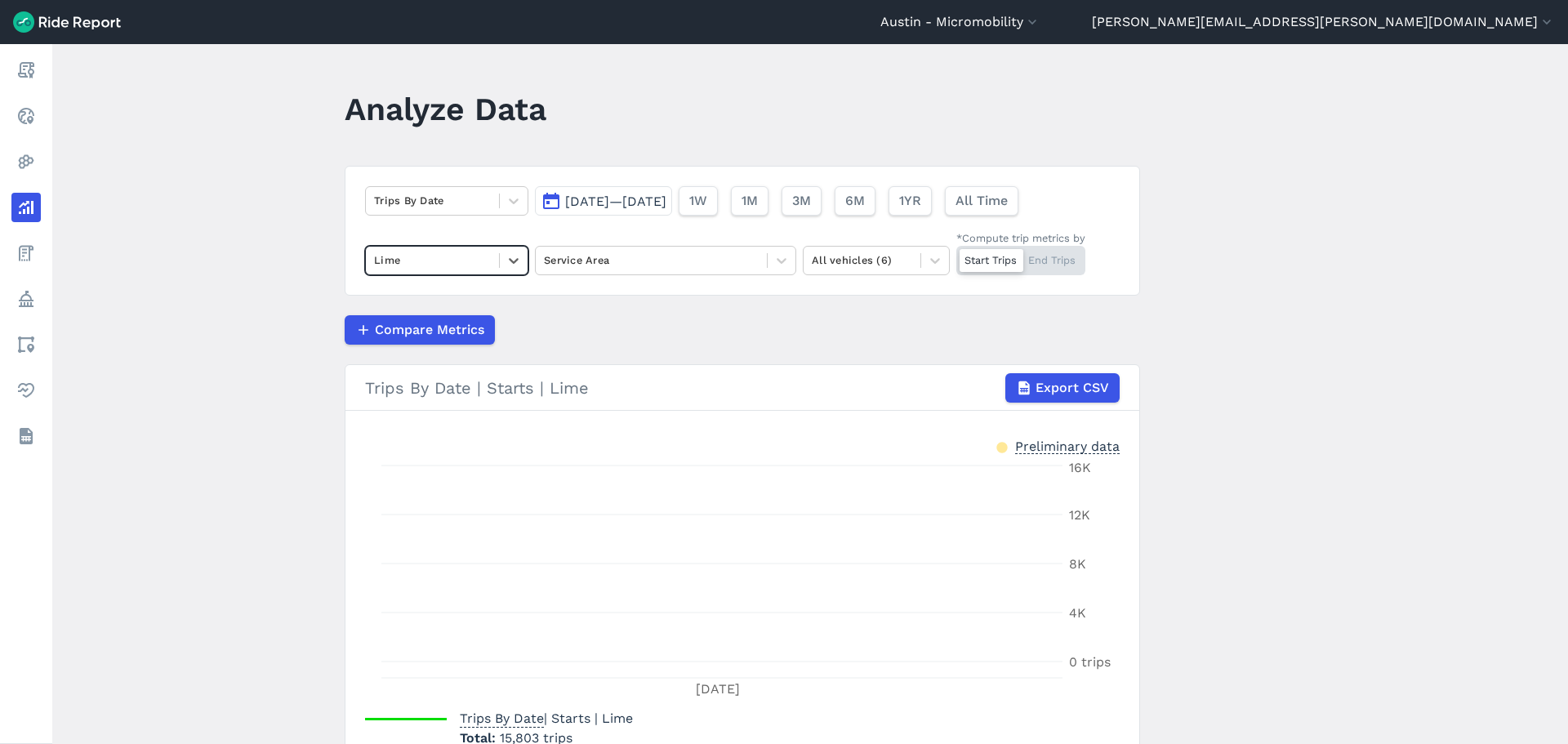
scroll to position [81, 0]
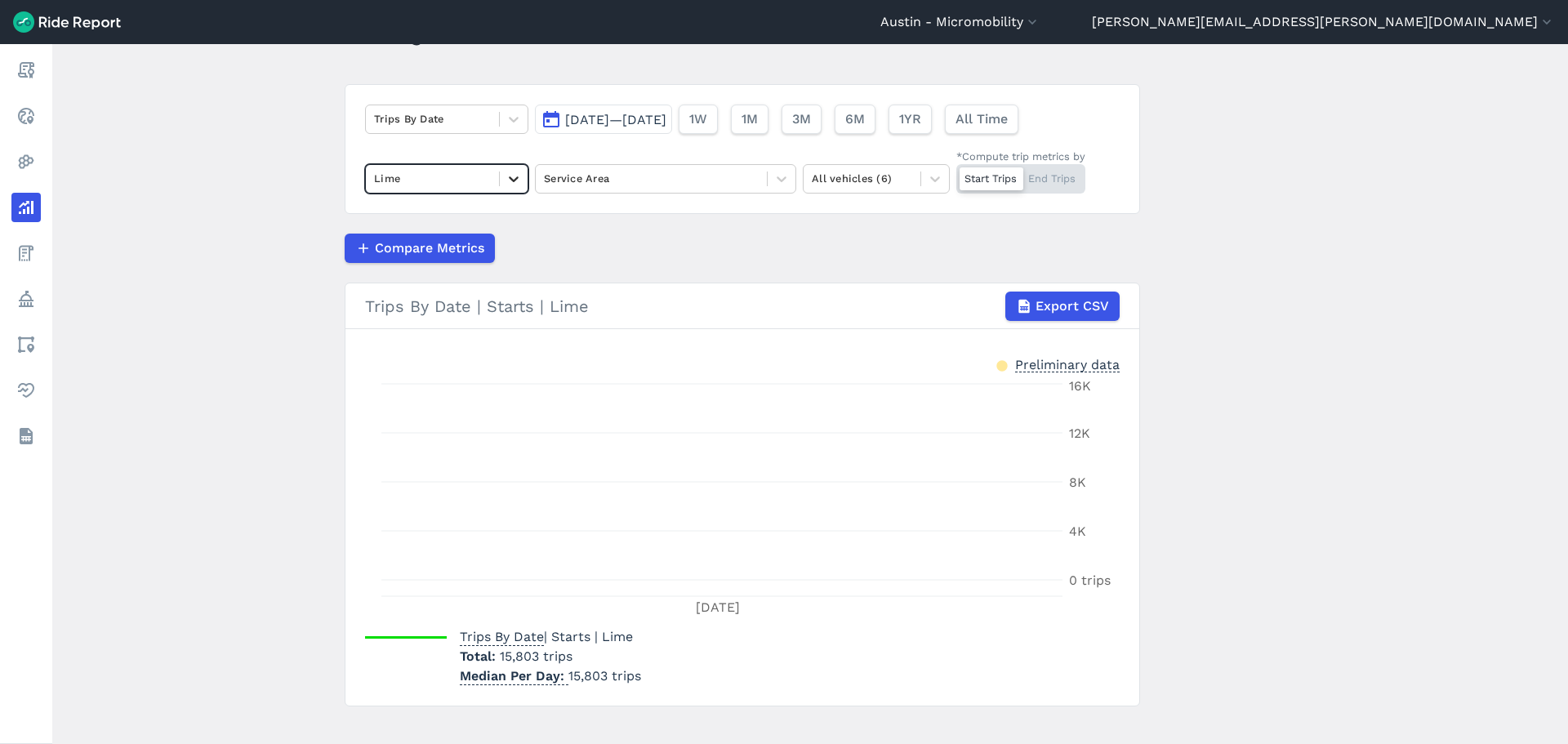
click at [511, 179] on icon at bounding box center [513, 178] width 16 height 16
click at [479, 239] on div "Bird" at bounding box center [447, 246] width 164 height 29
click at [500, 122] on div at bounding box center [514, 119] width 28 height 28
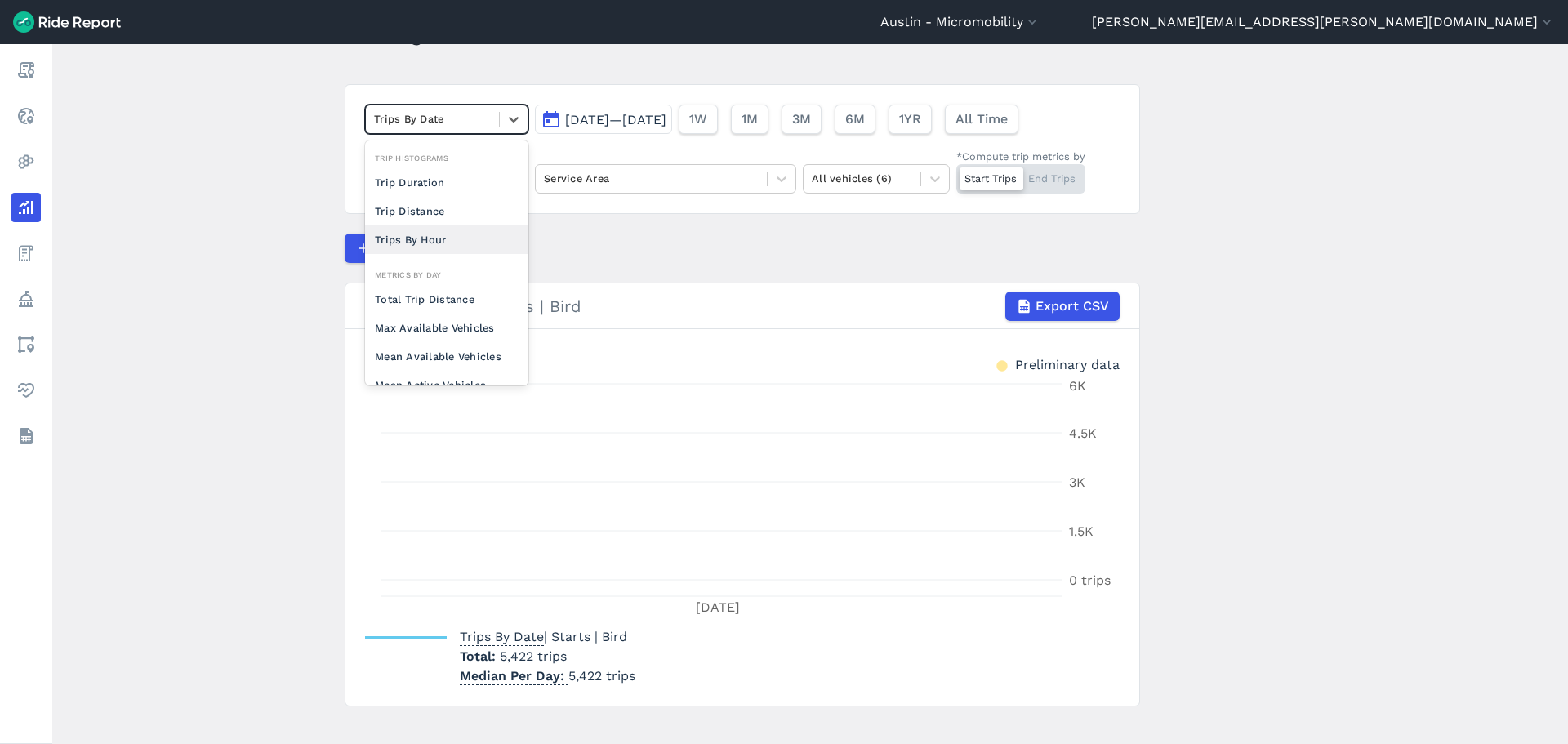
click at [460, 233] on div "Trips By Hour" at bounding box center [447, 239] width 164 height 29
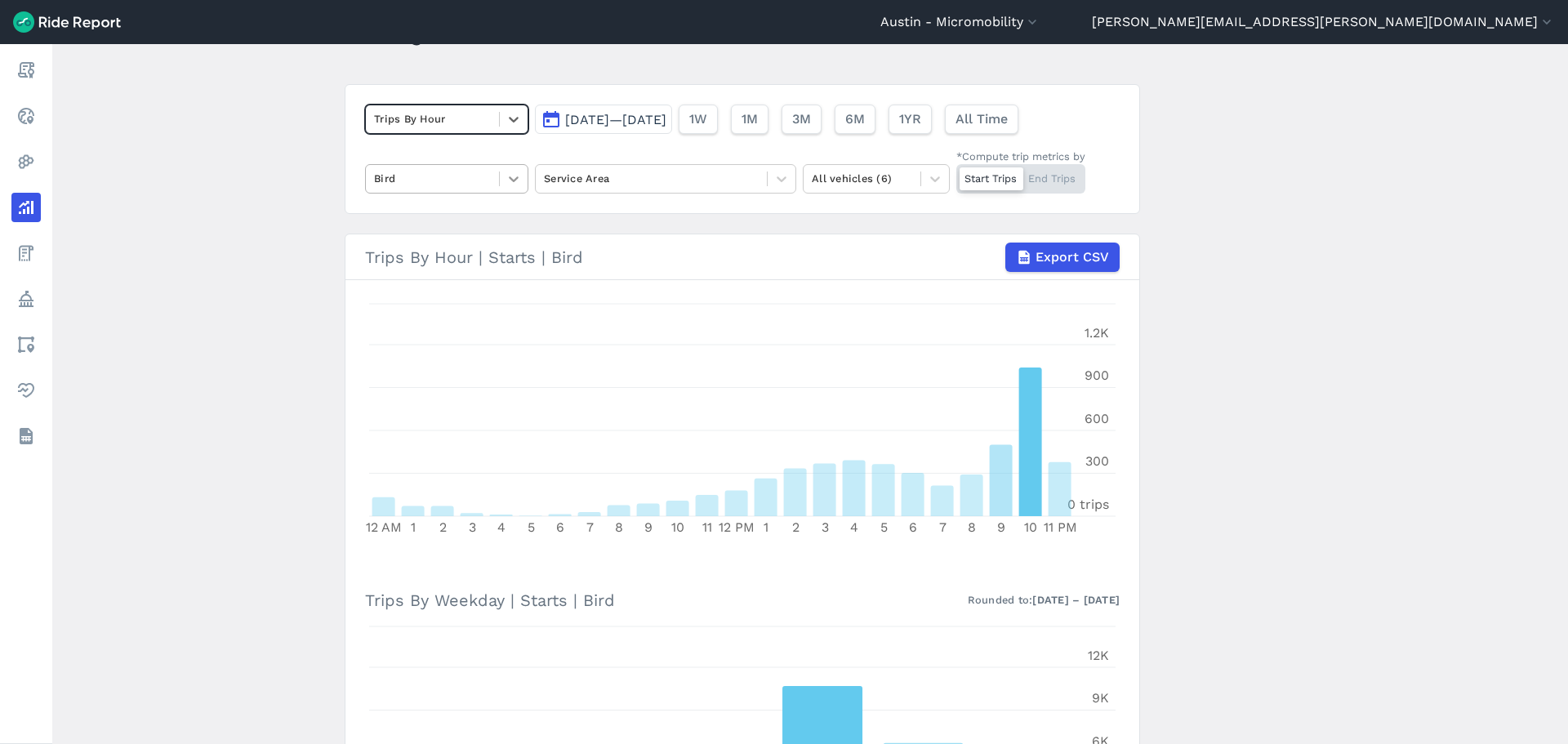
click at [517, 176] on icon at bounding box center [513, 178] width 16 height 16
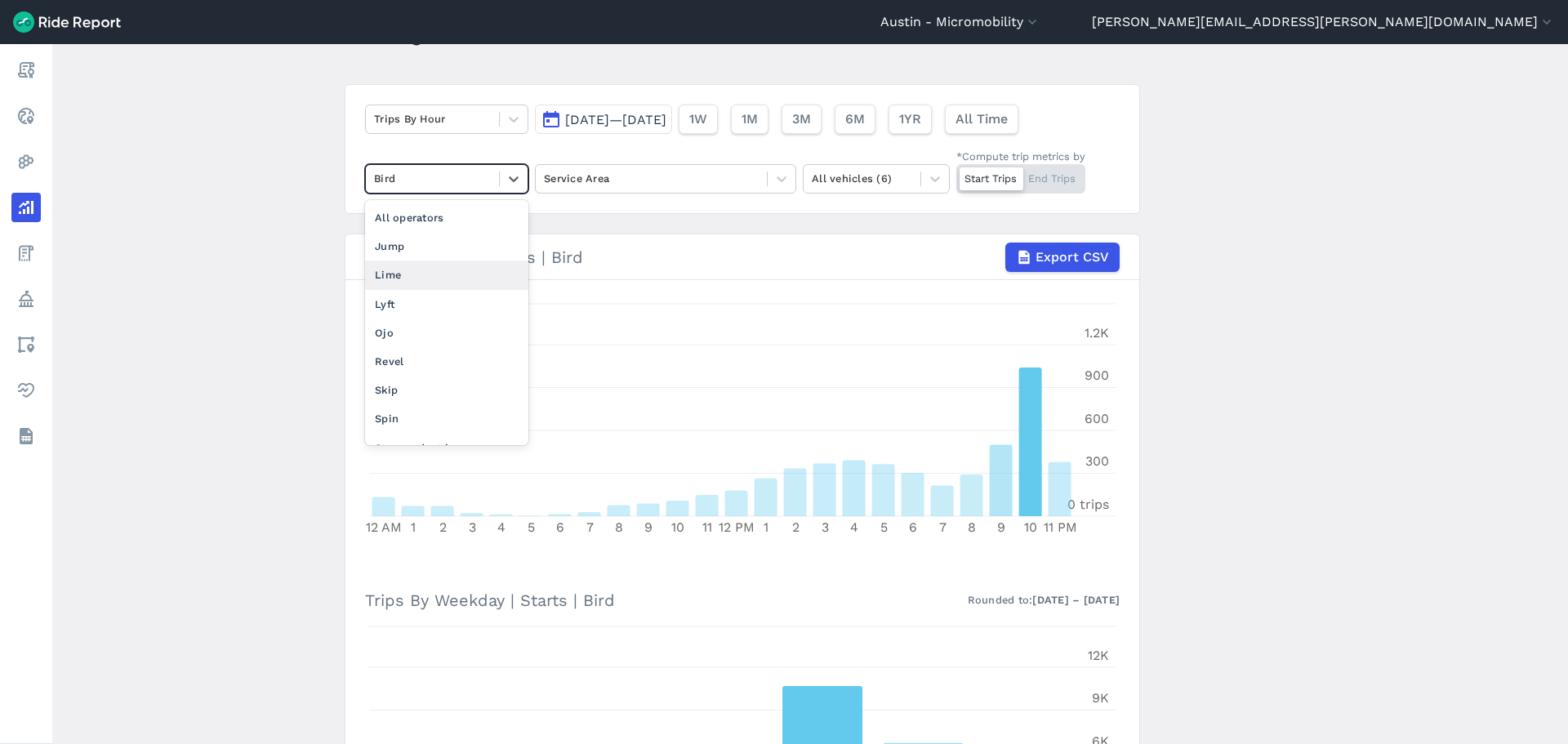
click at [473, 271] on div "Lime" at bounding box center [447, 274] width 164 height 29
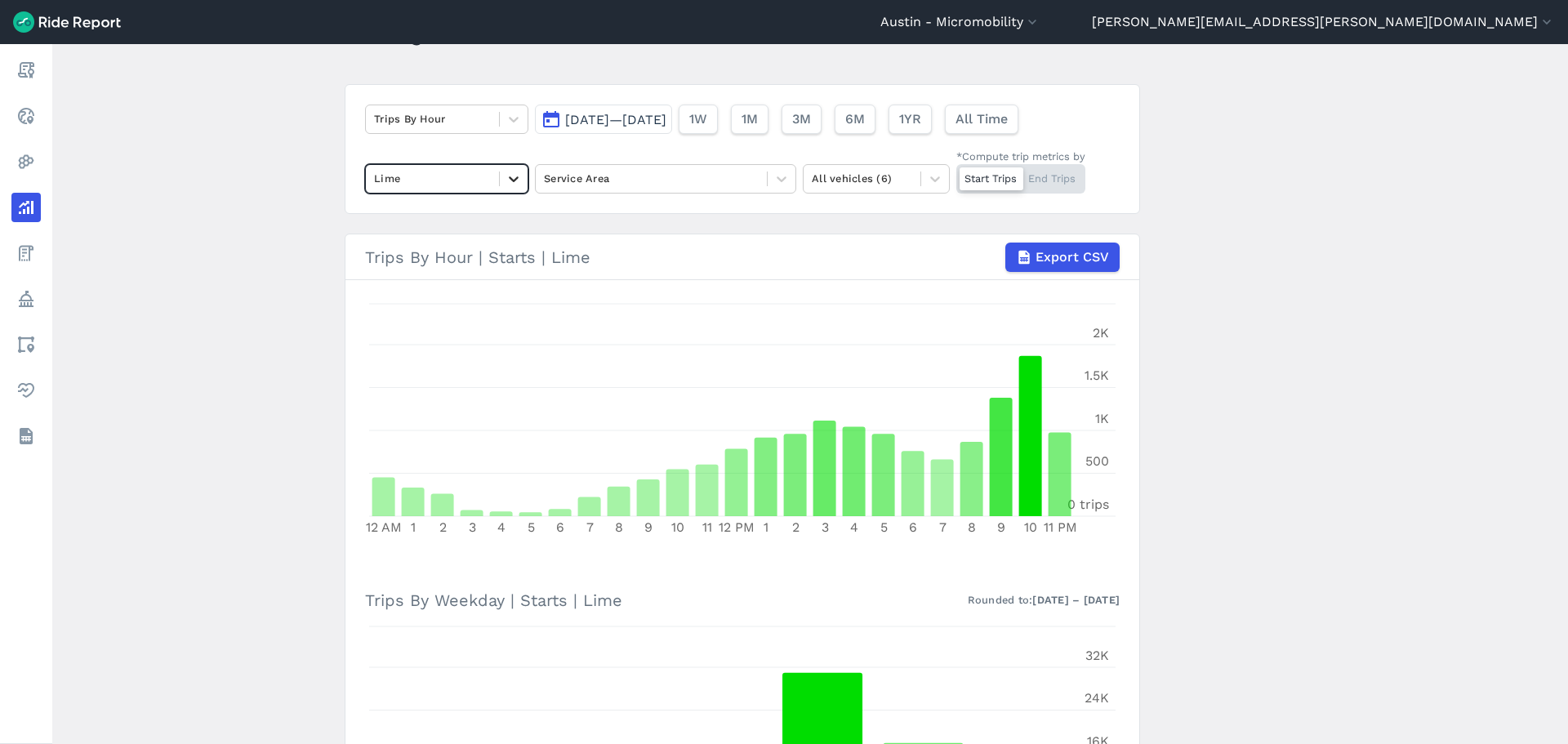
click at [518, 170] on icon at bounding box center [513, 178] width 16 height 16
click at [469, 244] on div "Bird" at bounding box center [447, 246] width 164 height 29
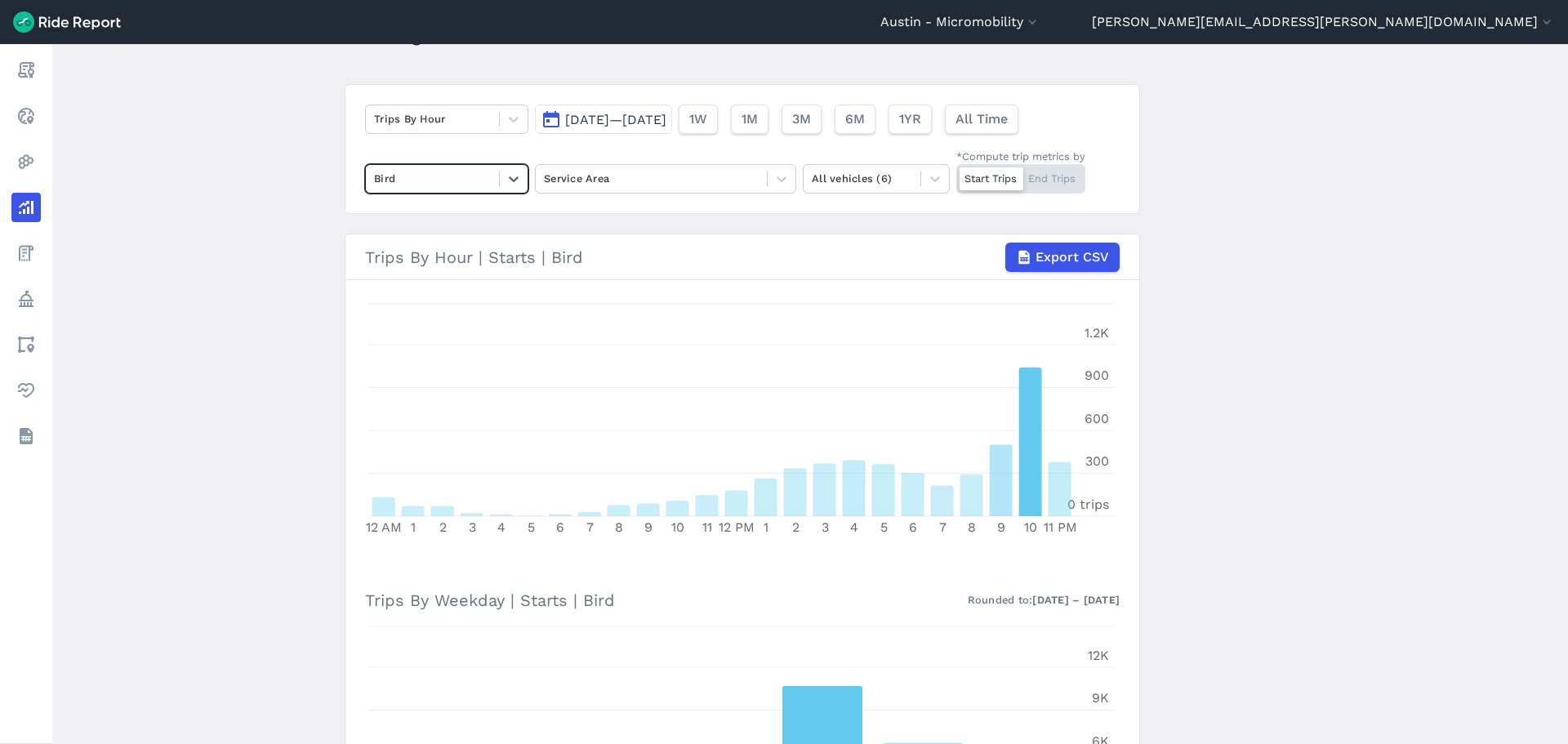
click at [666, 118] on span "Oct 3, 2025—Oct 3, 2025" at bounding box center [615, 119] width 101 height 16
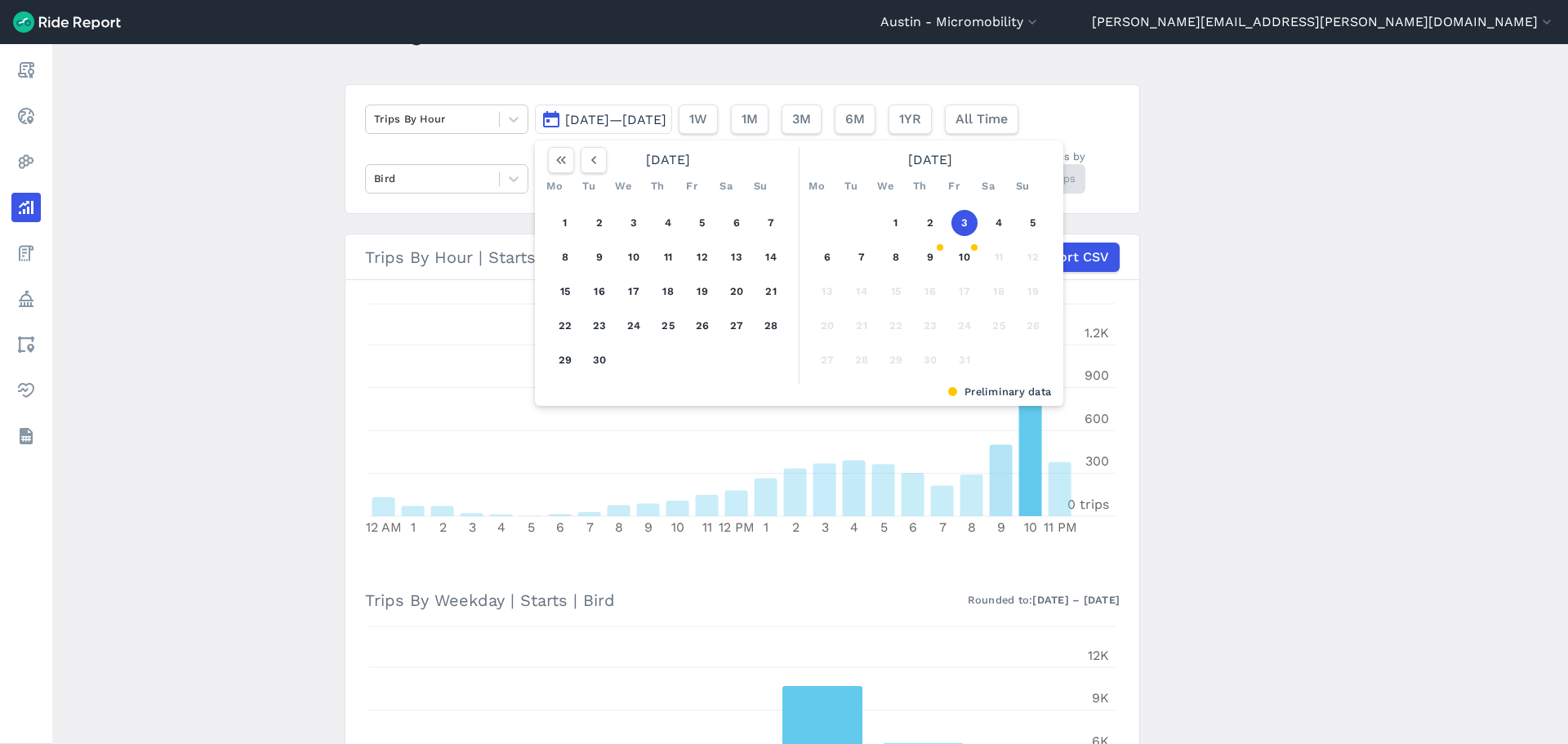
click at [666, 118] on span "Oct 3, 2025—Oct 3, 2025" at bounding box center [615, 119] width 101 height 16
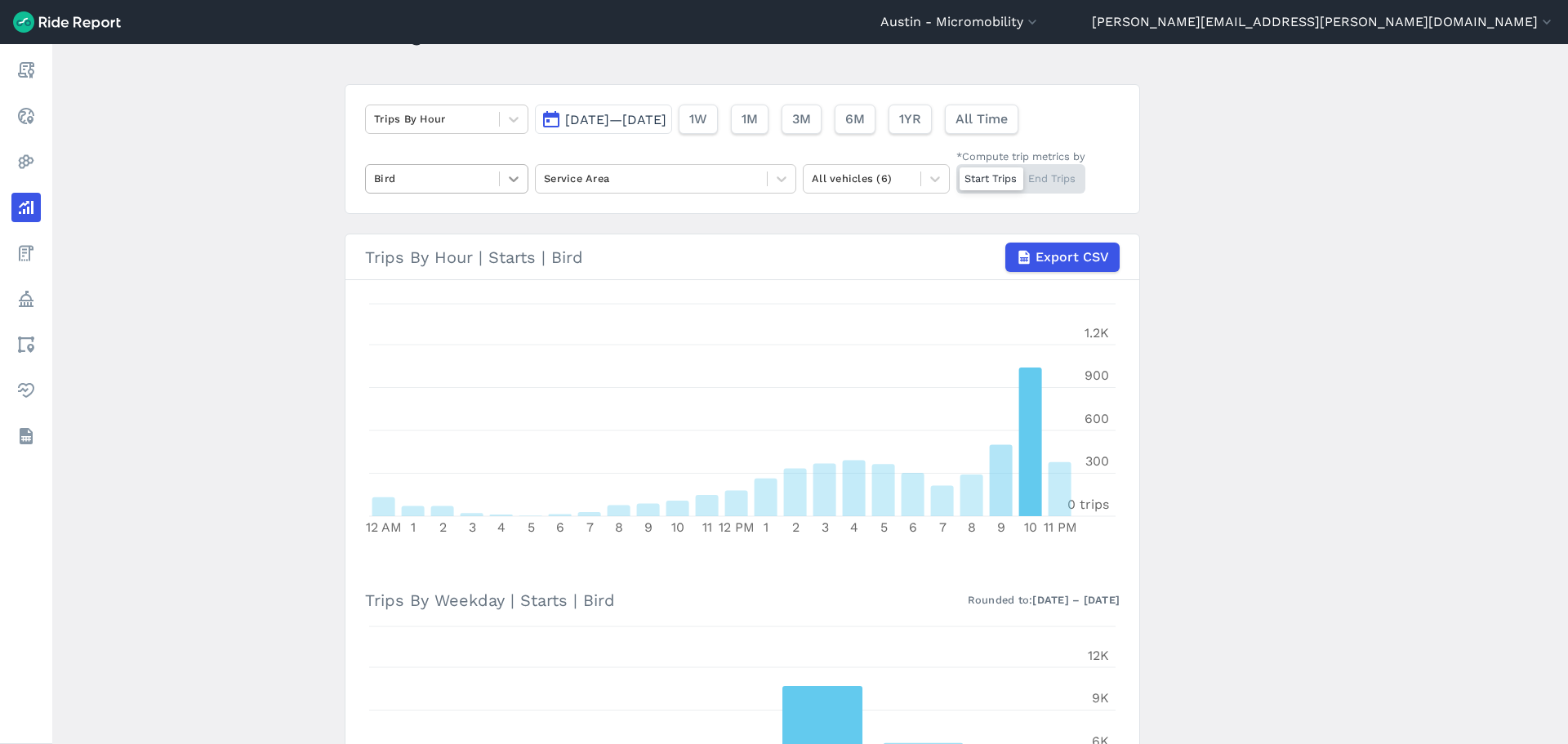
click at [517, 178] on icon at bounding box center [513, 178] width 16 height 16
click at [462, 265] on div "Lime" at bounding box center [447, 274] width 164 height 29
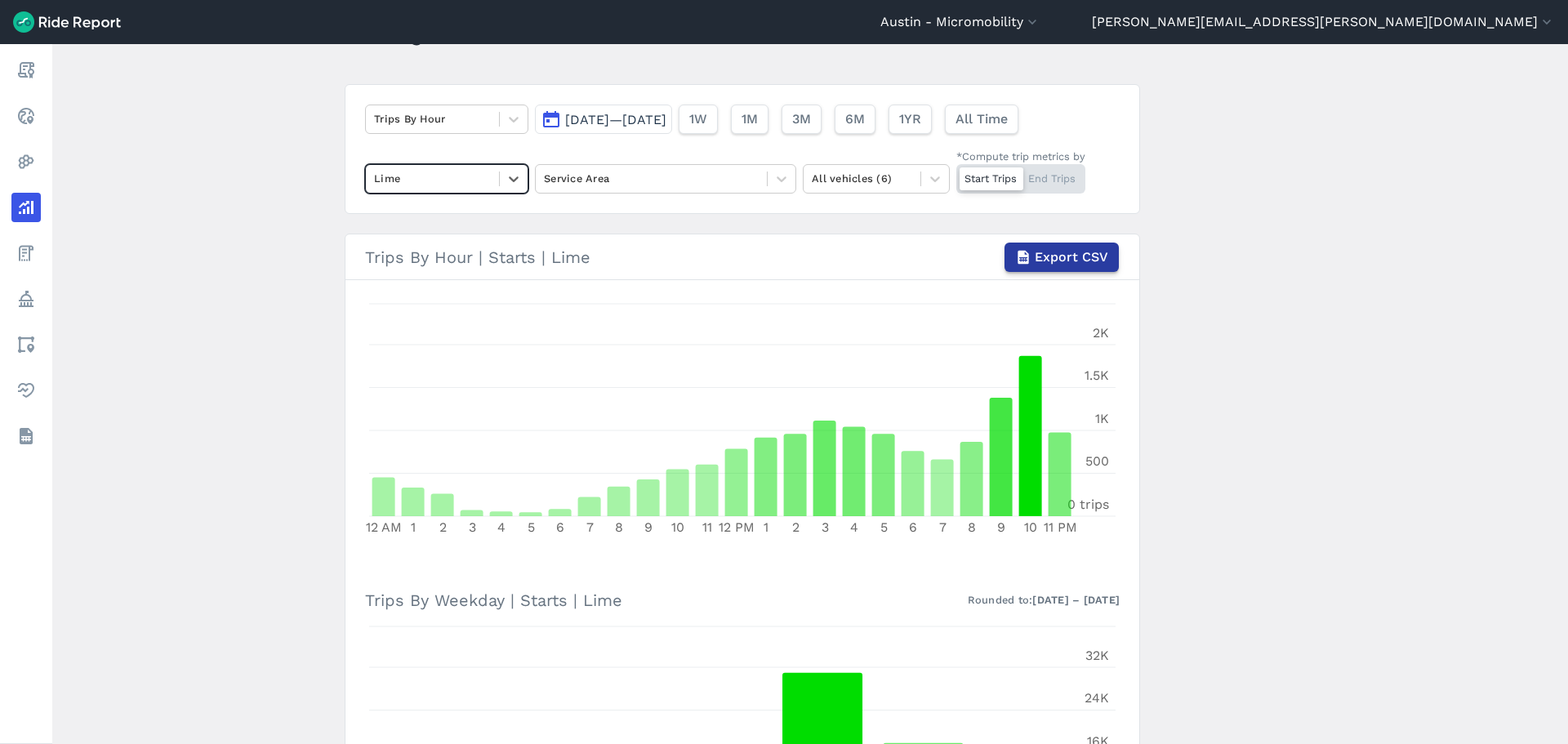
click at [1089, 253] on span "Export CSV" at bounding box center [1071, 257] width 74 height 20
click at [520, 181] on div at bounding box center [514, 179] width 28 height 28
click at [474, 241] on div "Bird" at bounding box center [447, 246] width 164 height 29
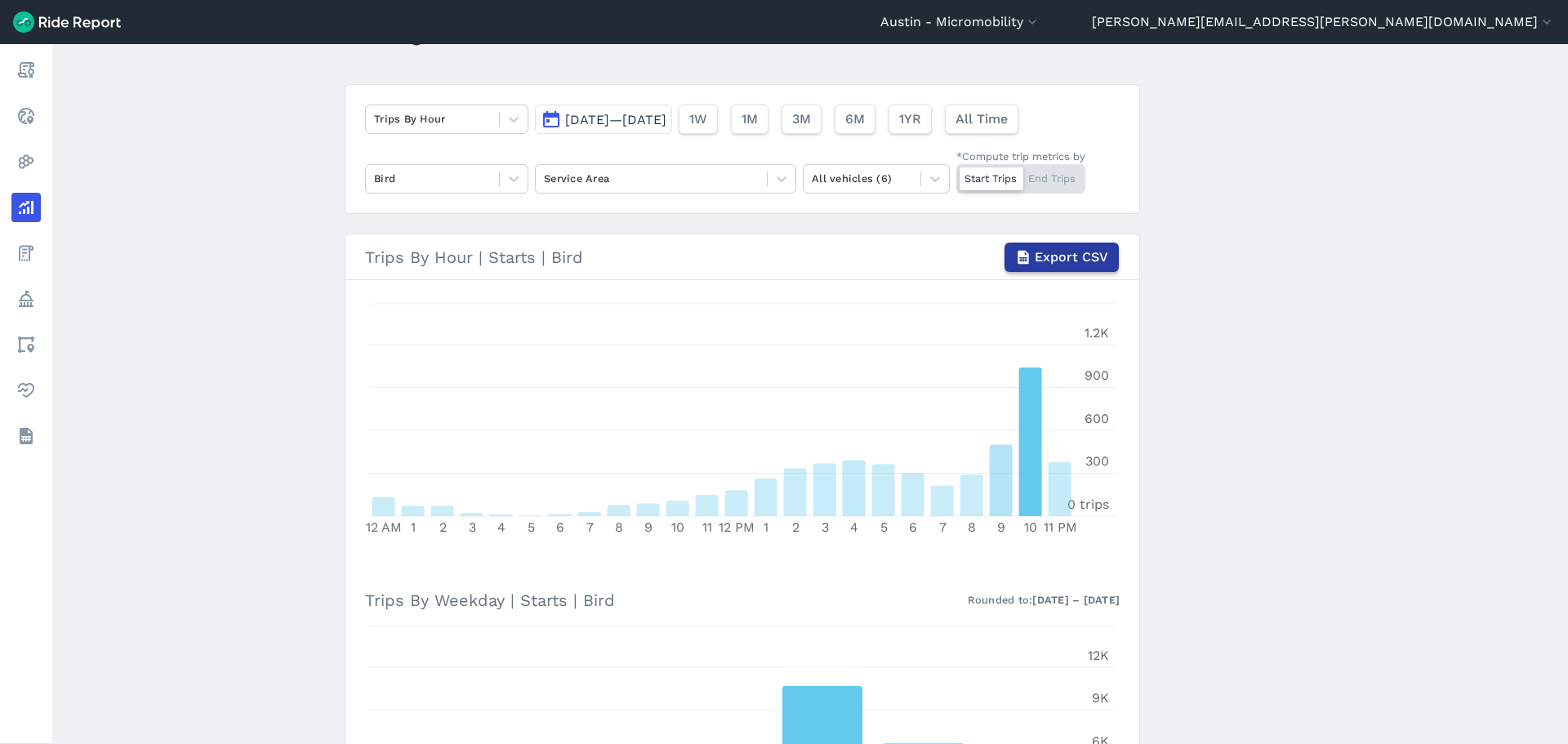
click at [1064, 251] on span "Export CSV" at bounding box center [1071, 257] width 74 height 20
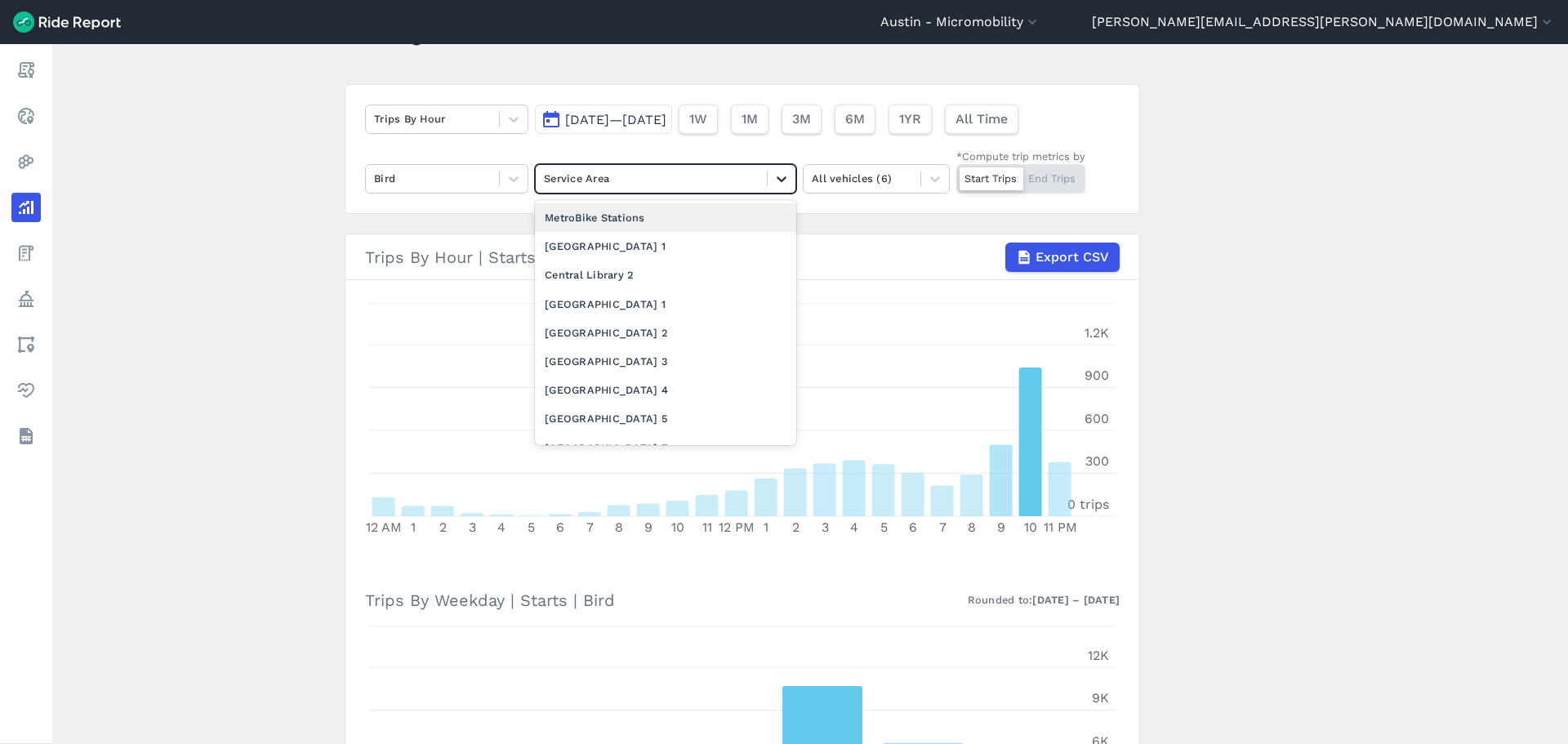
click at [776, 182] on icon at bounding box center [781, 178] width 16 height 16
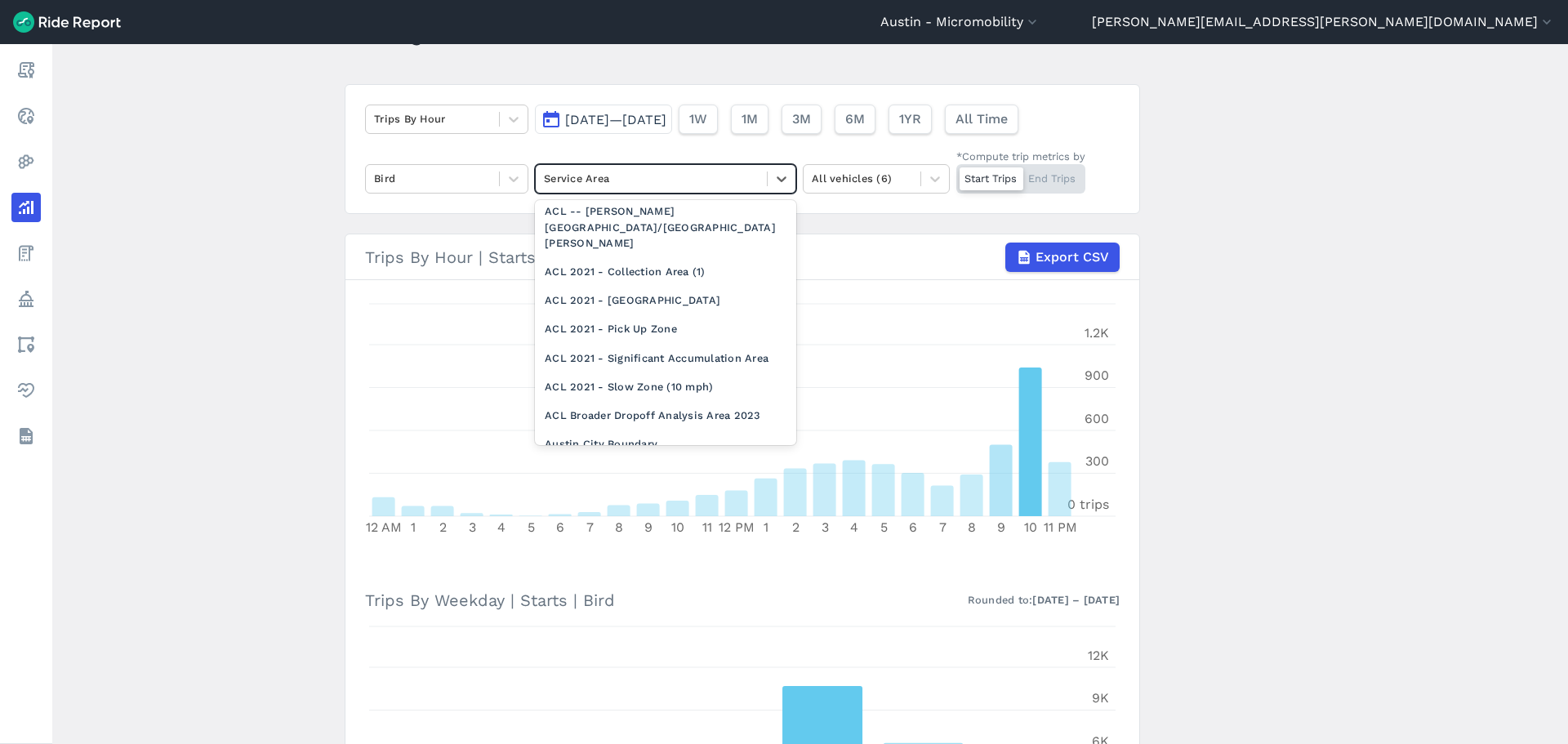
scroll to position [653, 0]
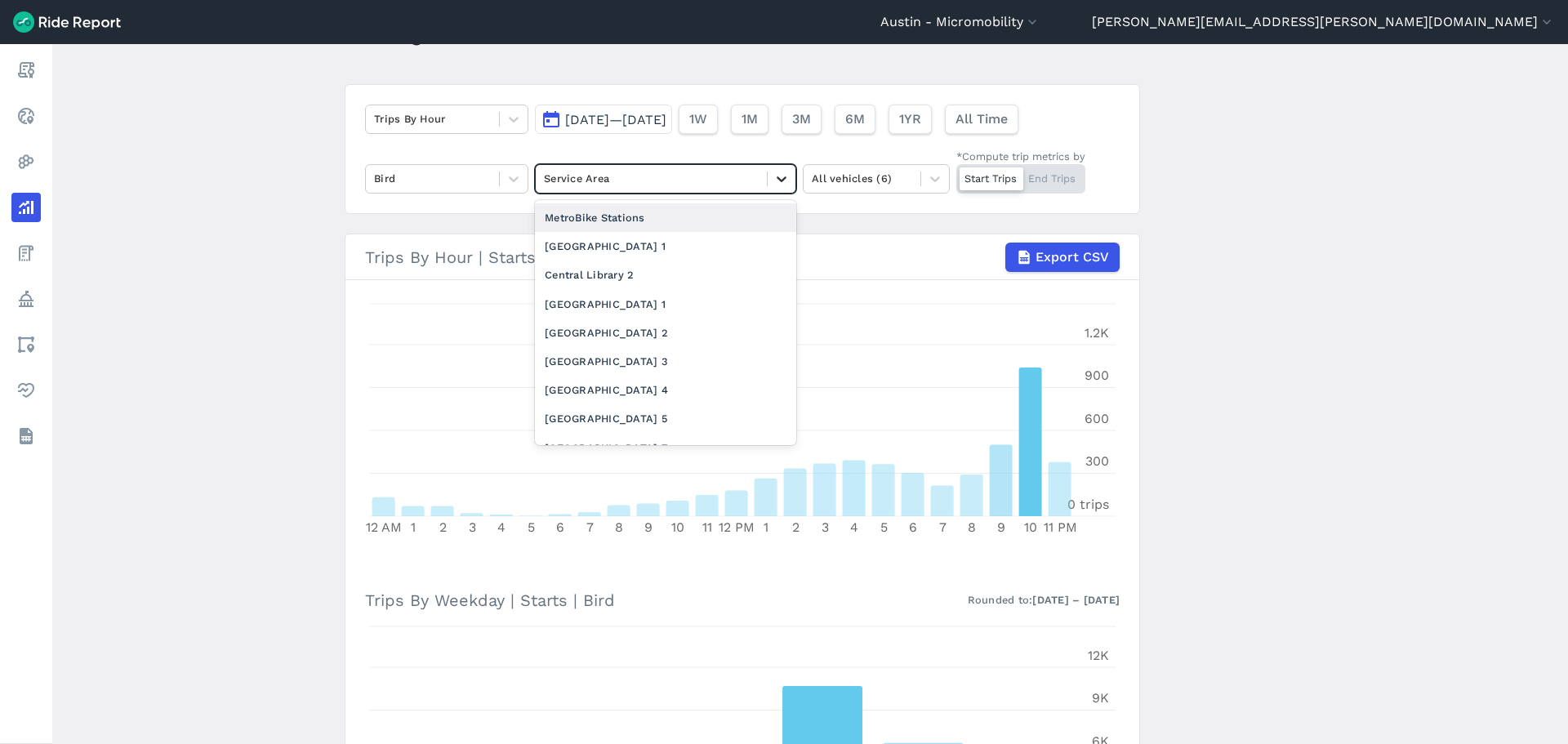
click at [774, 178] on icon at bounding box center [781, 178] width 16 height 16
type input "ac"
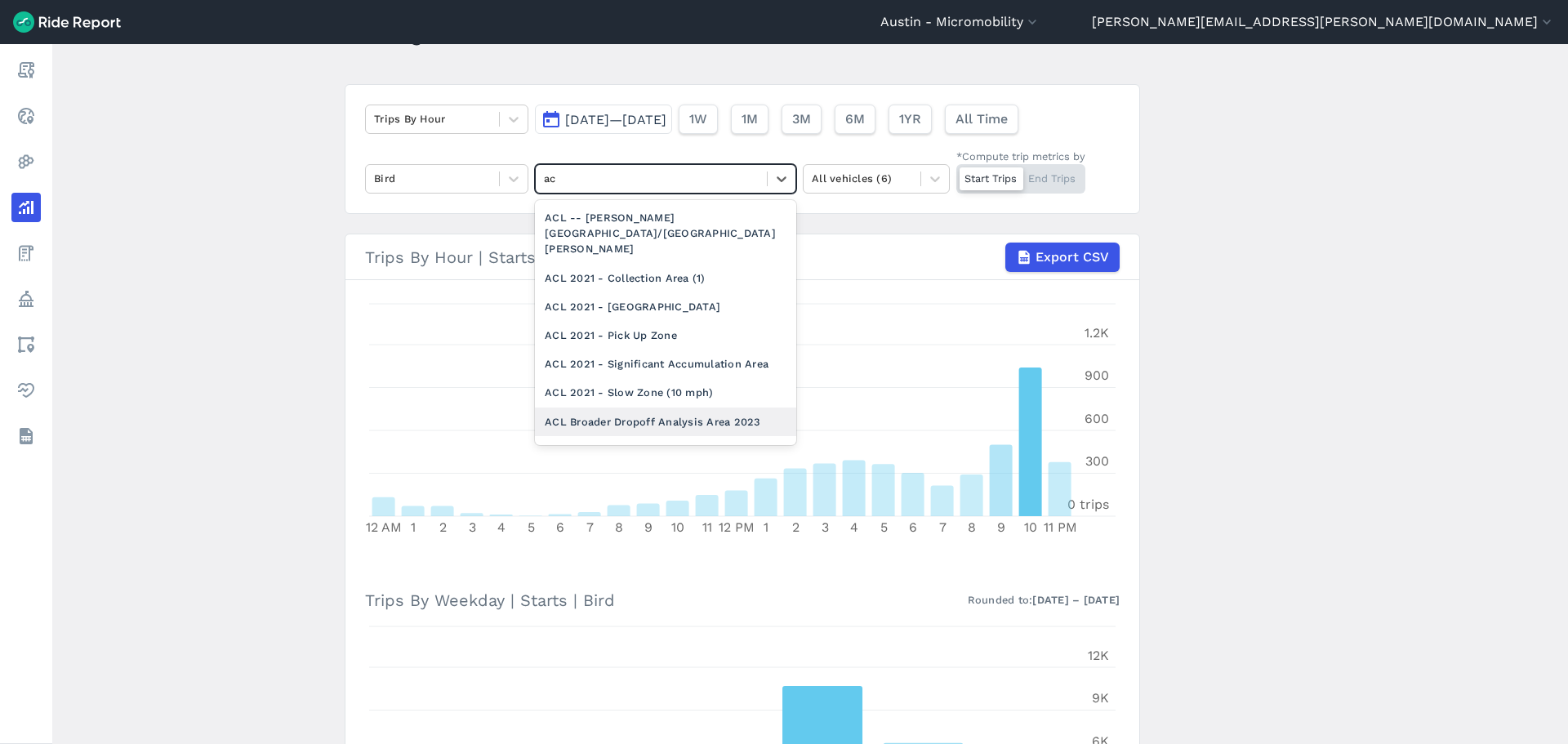
click at [658, 407] on div "ACL Broader Dropoff Analysis Area 2023" at bounding box center [665, 421] width 261 height 29
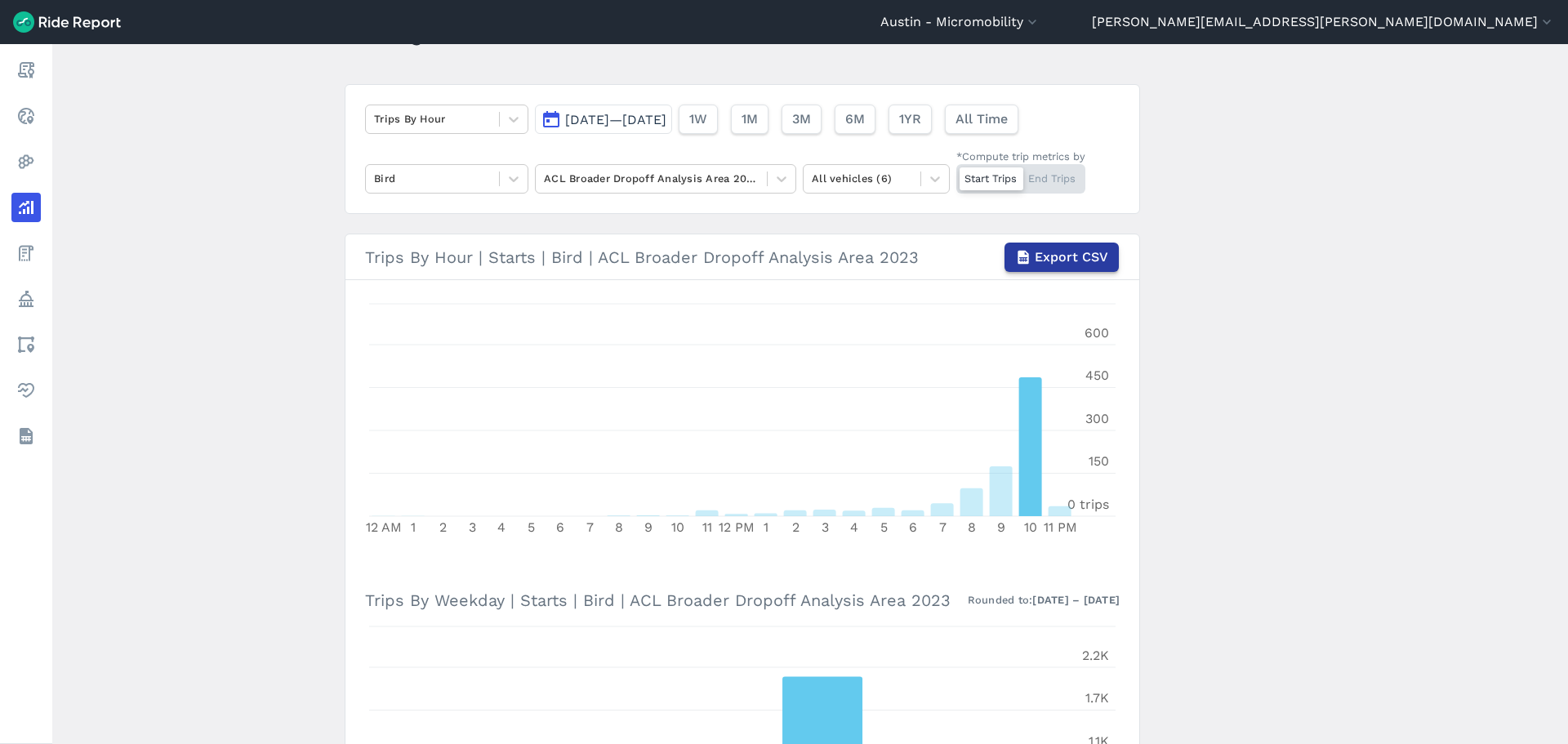
click at [1063, 258] on span "Export CSV" at bounding box center [1071, 257] width 74 height 20
click at [515, 182] on icon at bounding box center [513, 178] width 16 height 16
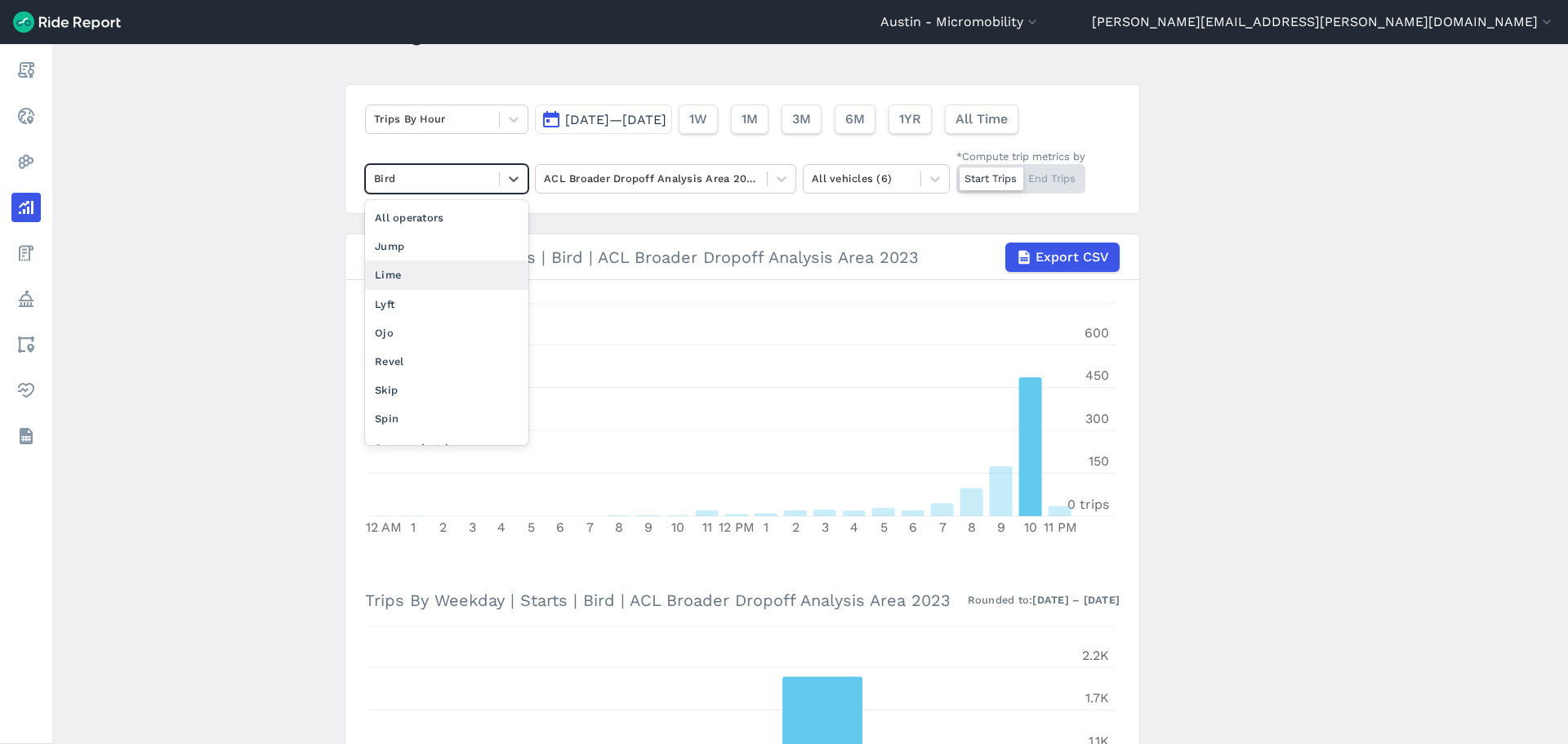
click at [457, 271] on div "Lime" at bounding box center [447, 274] width 164 height 29
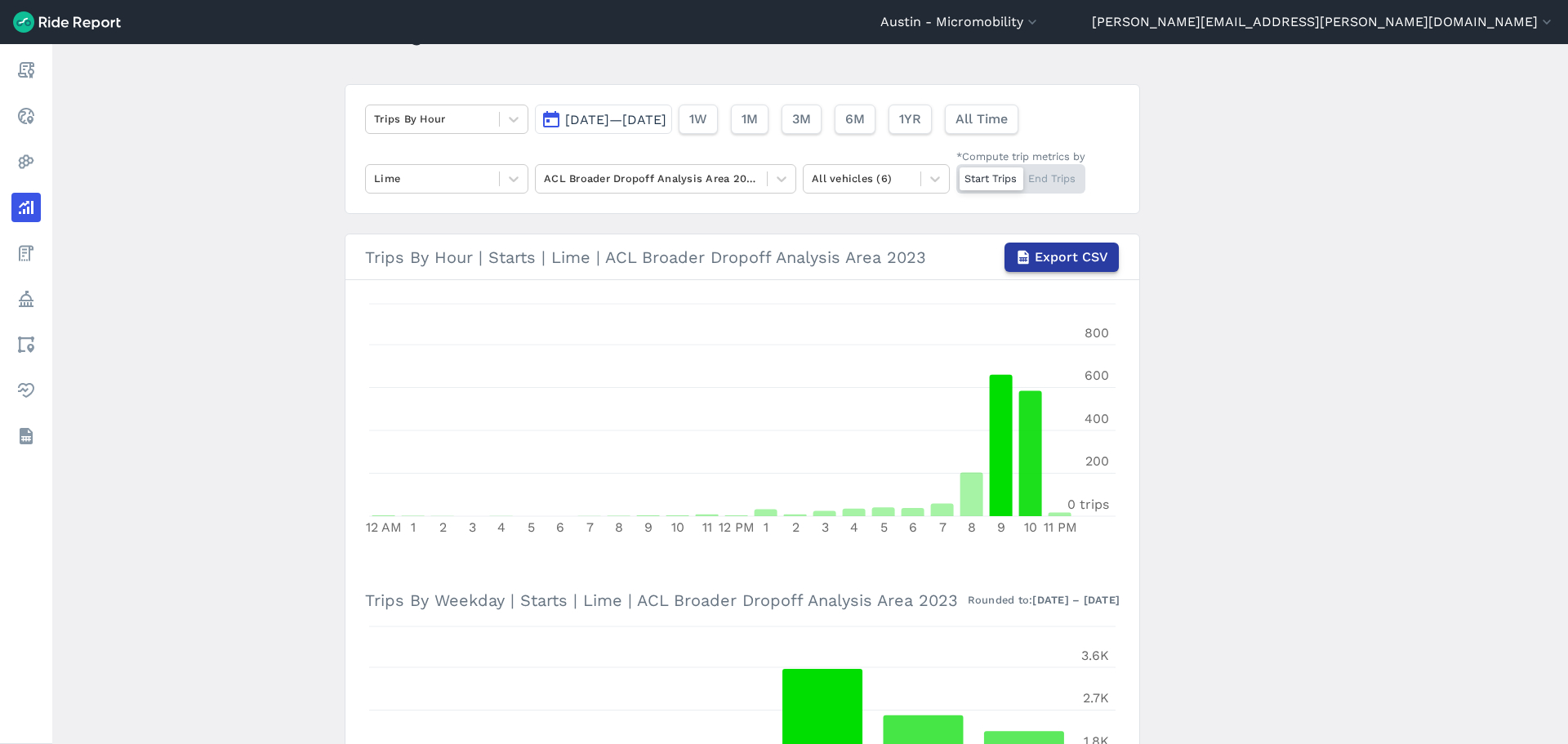
click at [1069, 256] on span "Export CSV" at bounding box center [1071, 257] width 74 height 20
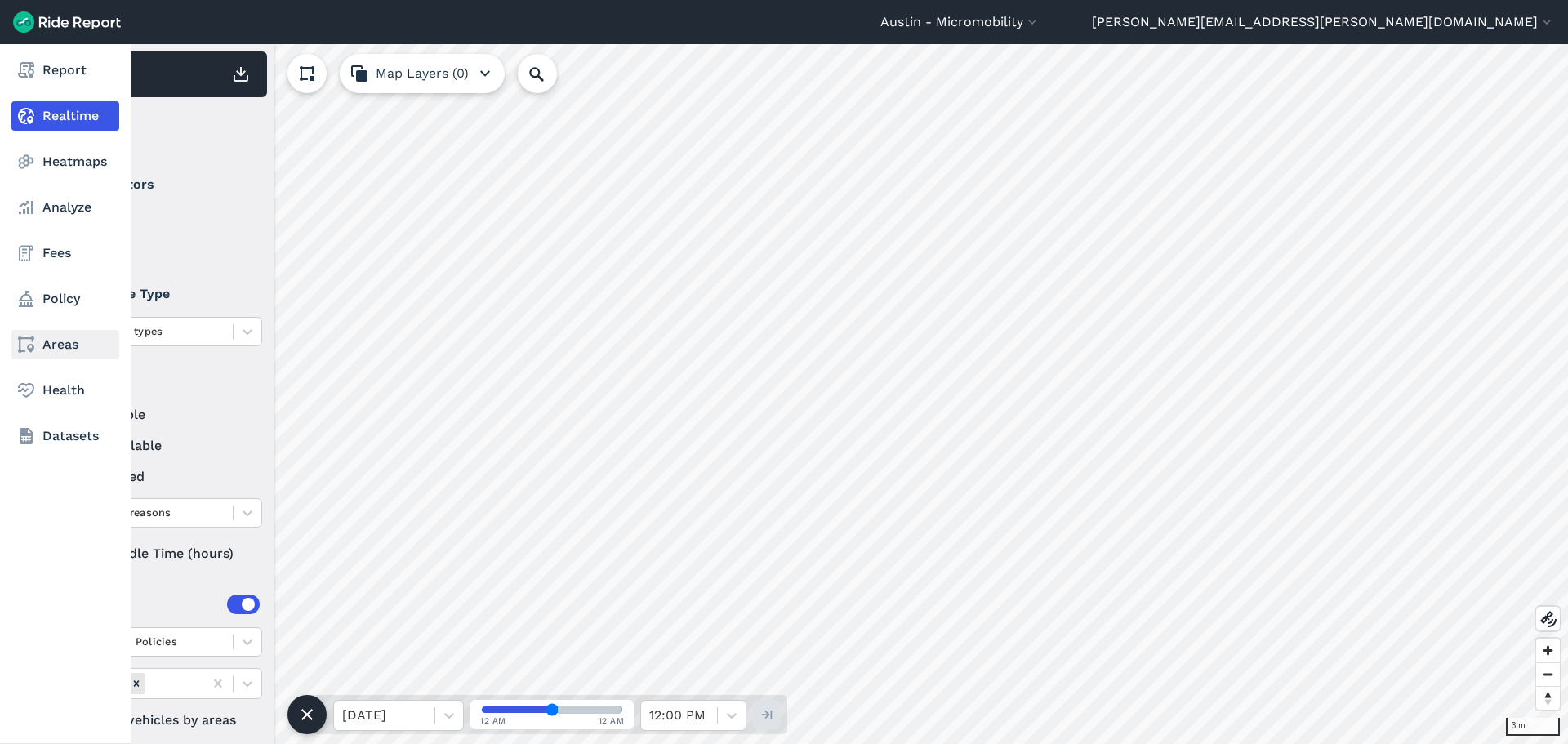
click at [61, 343] on link "Areas" at bounding box center [65, 344] width 108 height 29
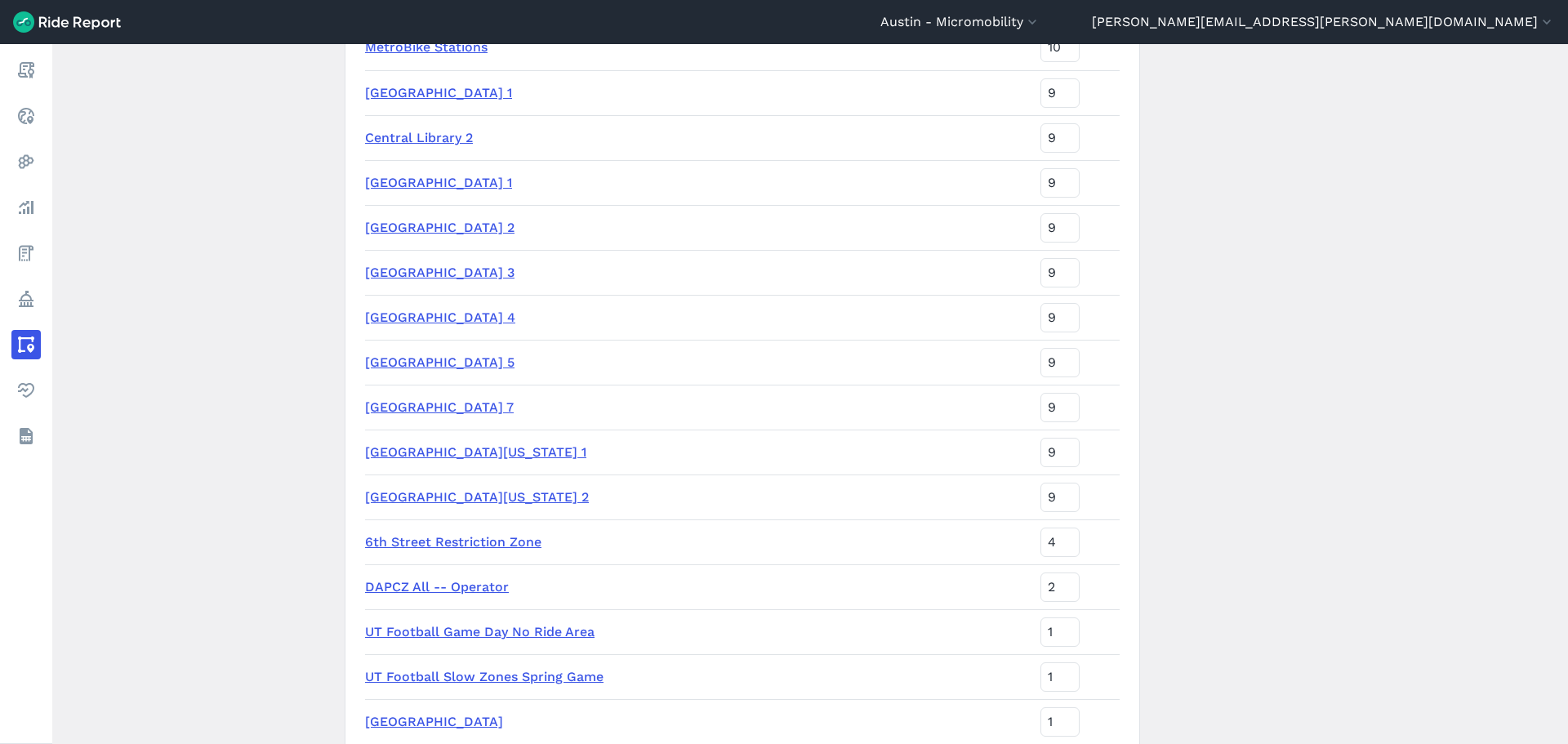
scroll to position [898, 0]
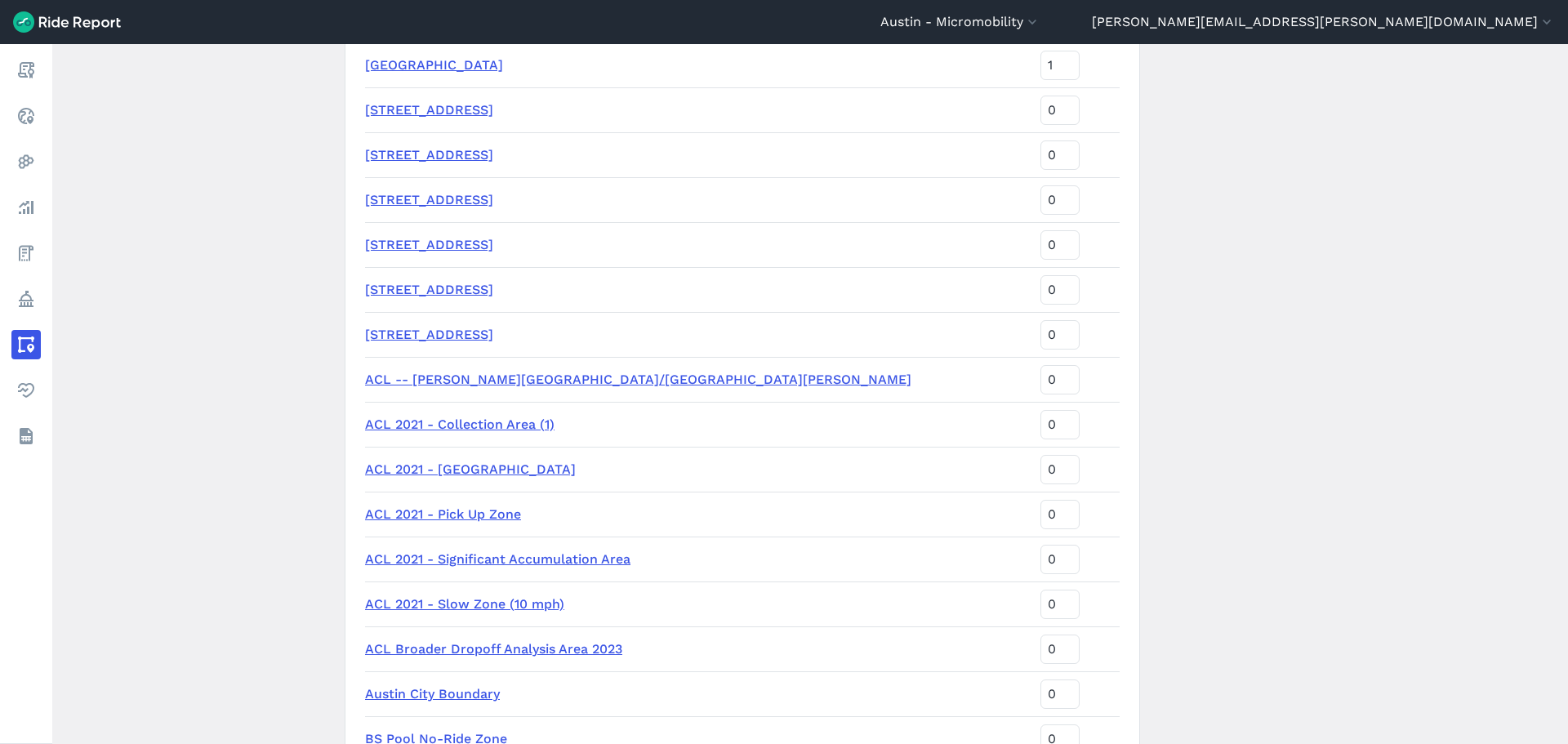
click at [442, 514] on link "ACL 2021 - Pick Up Zone" at bounding box center [443, 514] width 156 height 16
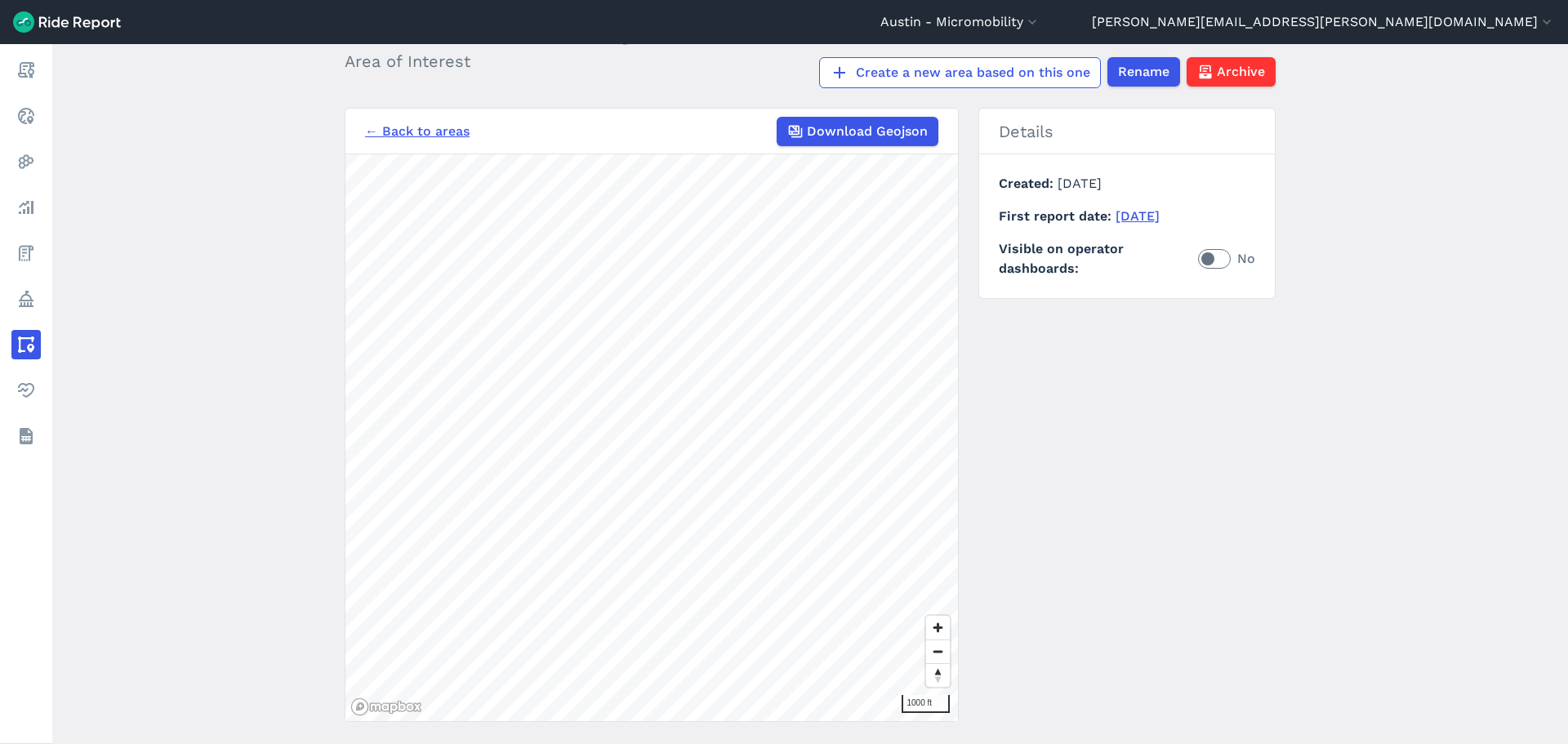
scroll to position [119, 0]
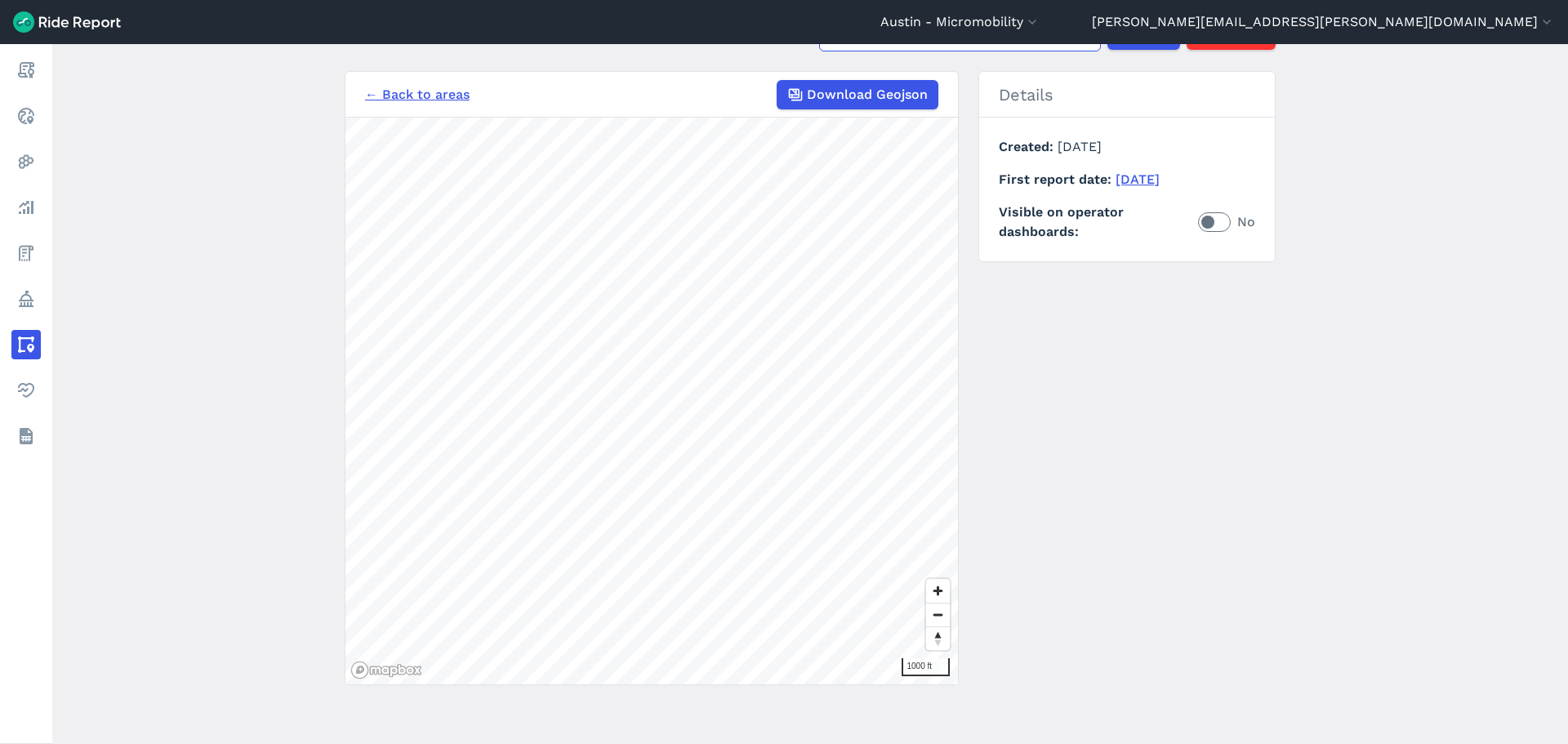
click at [421, 88] on link "← Back to areas" at bounding box center [417, 94] width 105 height 20
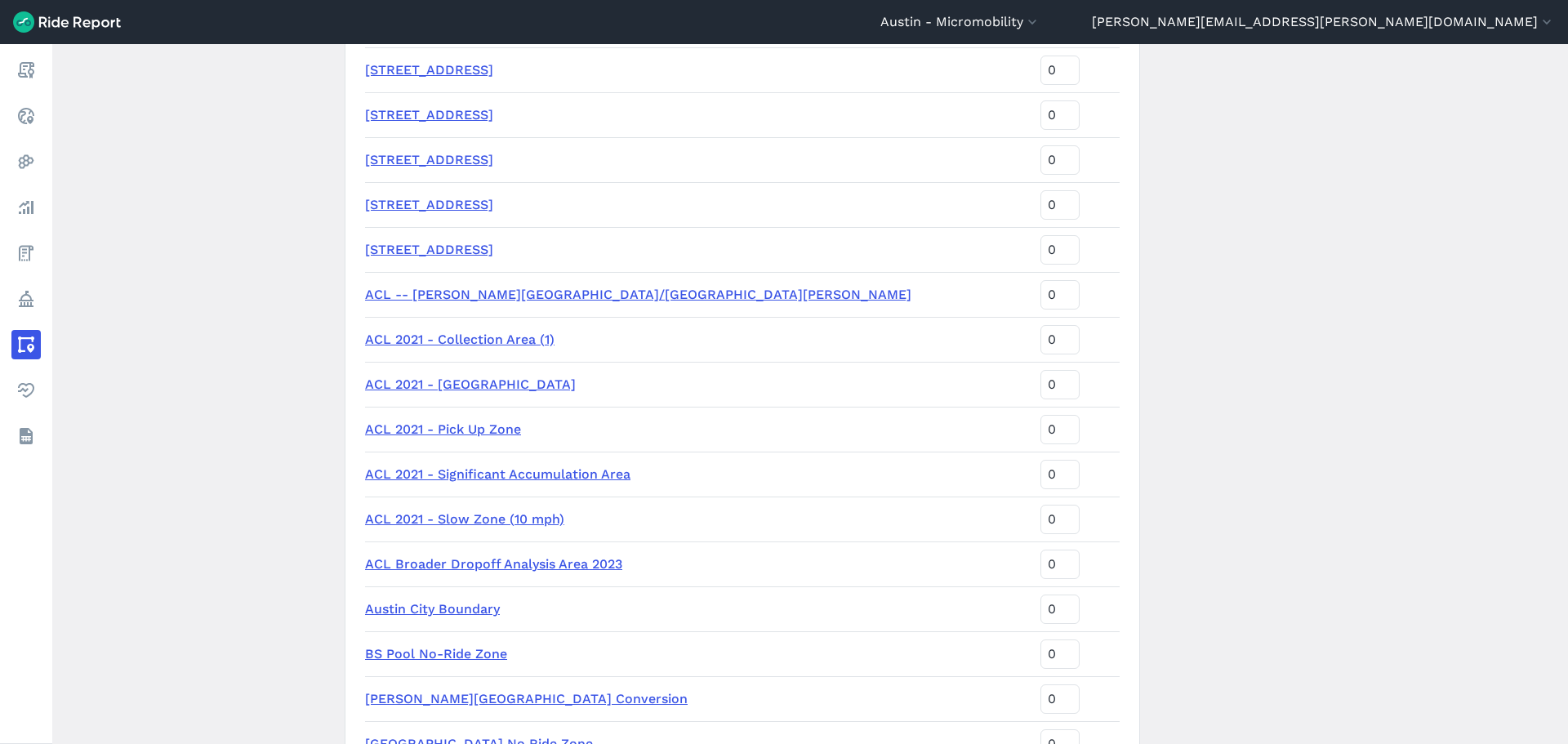
scroll to position [1061, 0]
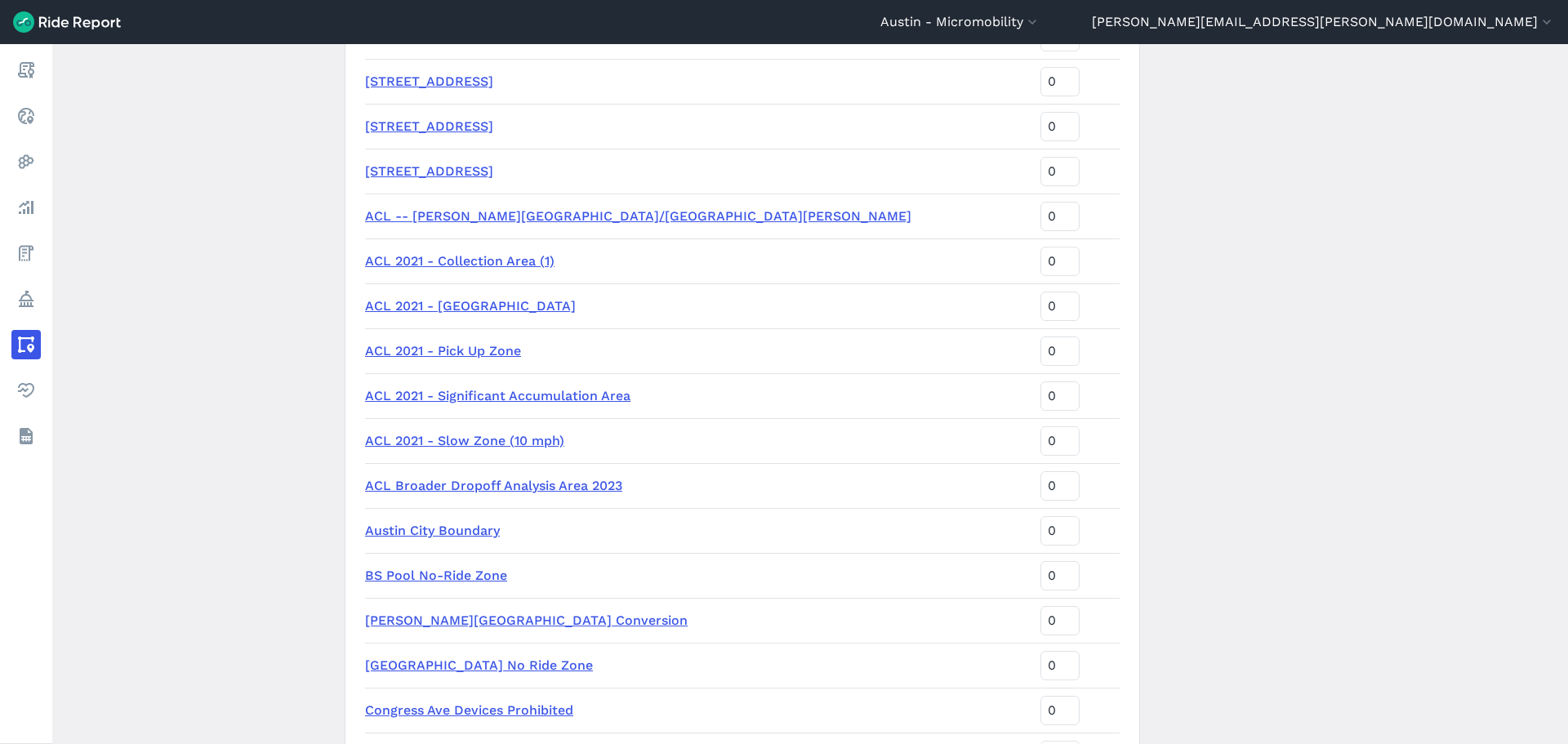
click at [467, 265] on link "ACL 2021 - Collection Area (1)" at bounding box center [459, 261] width 190 height 16
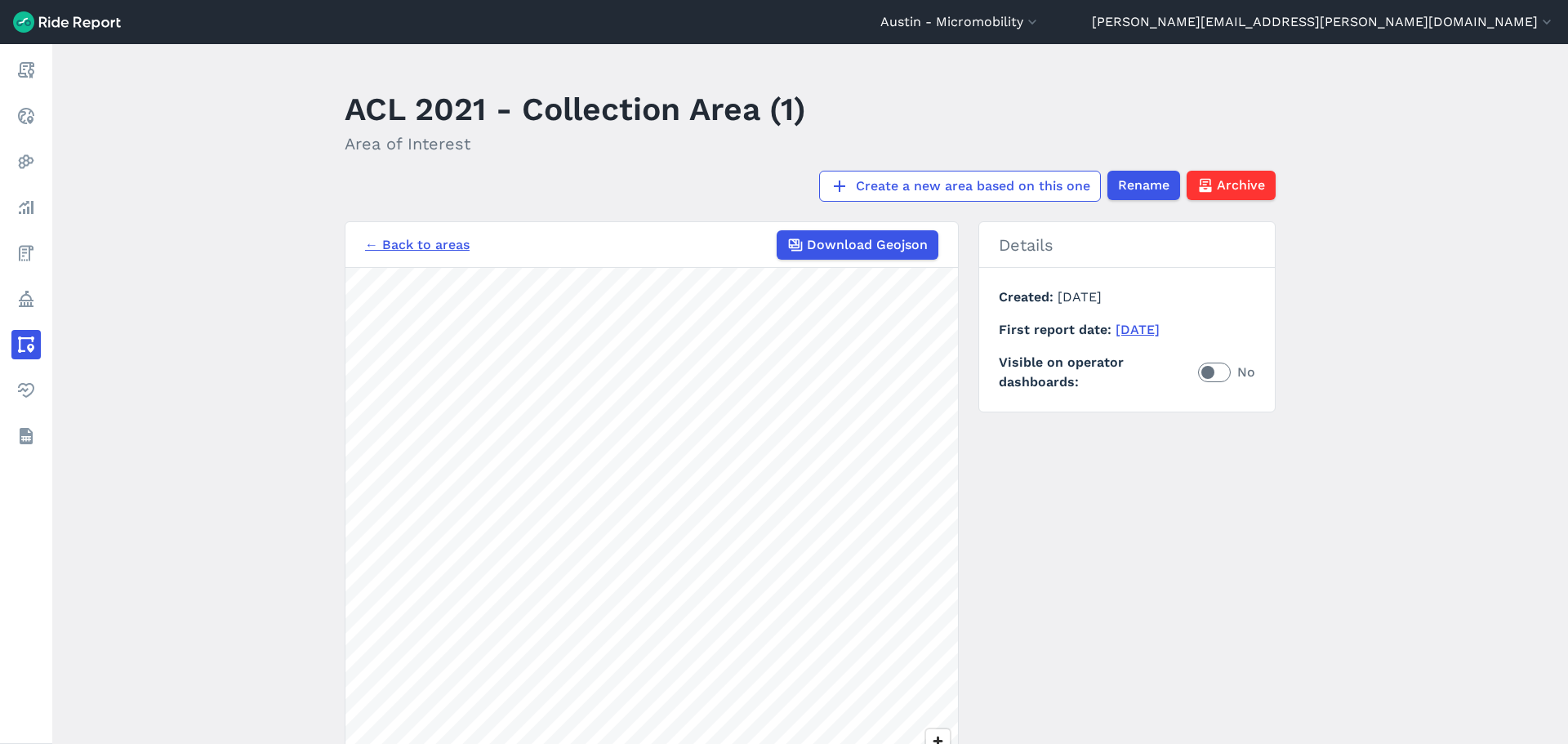
click at [389, 251] on link "← Back to areas" at bounding box center [417, 245] width 105 height 20
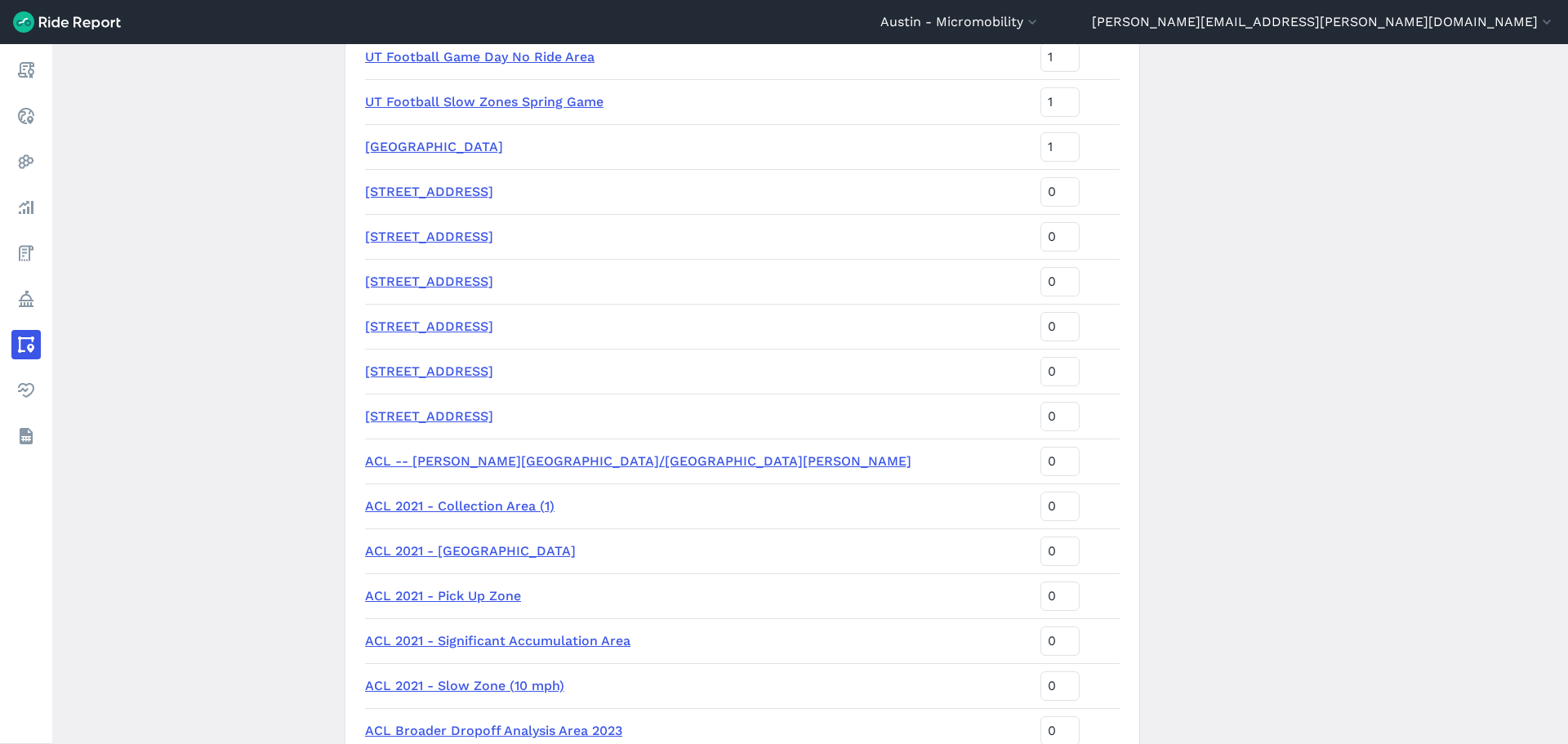
scroll to position [898, 0]
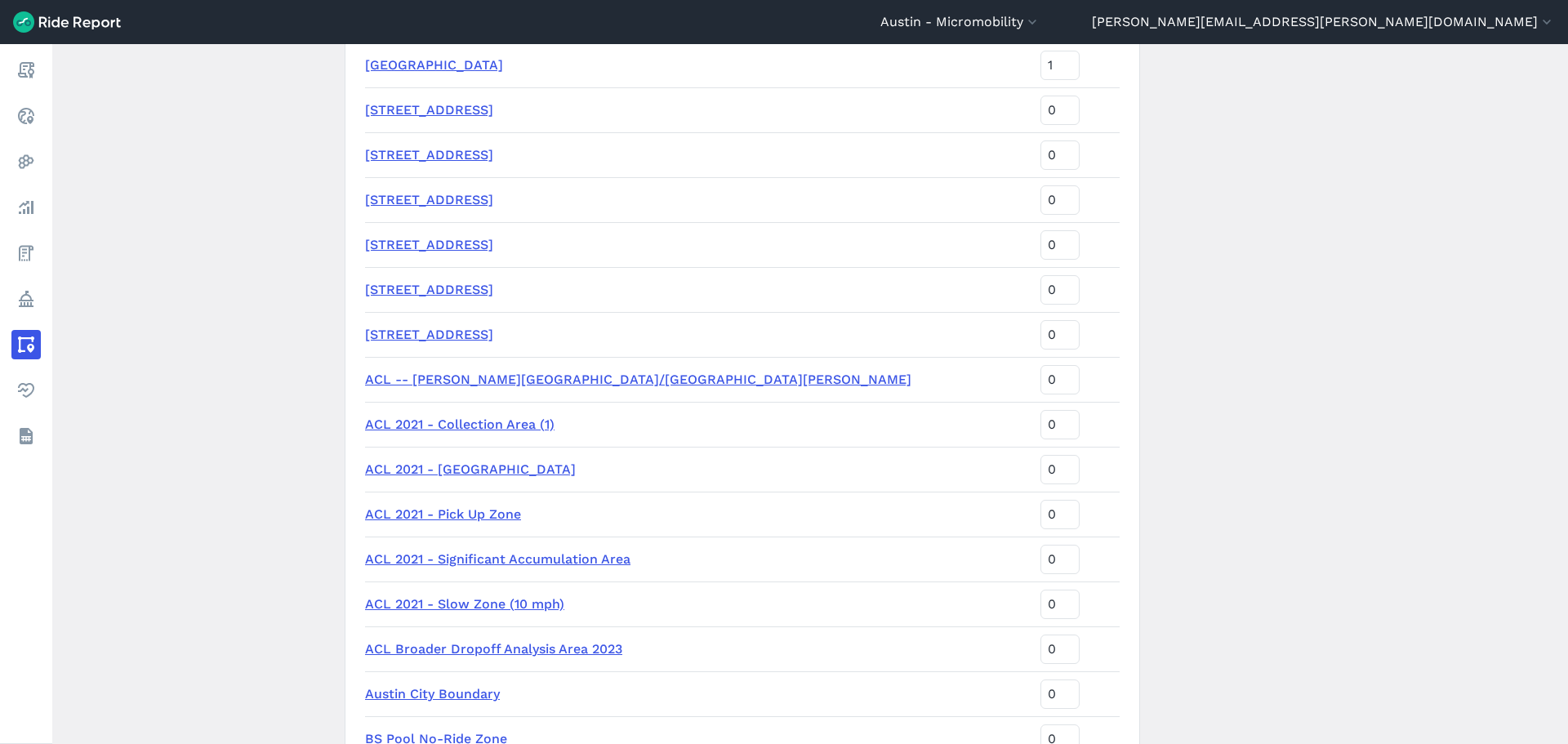
click at [473, 648] on link "ACL Broader Dropoff Analysis Area 2023" at bounding box center [493, 649] width 257 height 16
